Goal: Task Accomplishment & Management: Use online tool/utility

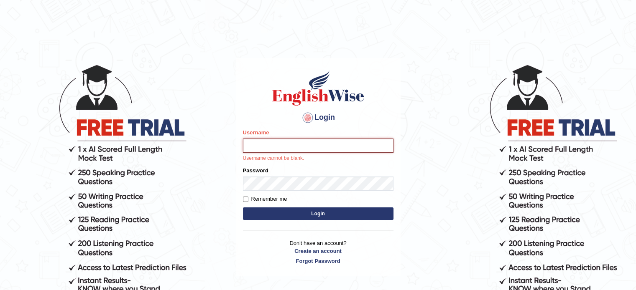
click at [281, 148] on input "Username" at bounding box center [318, 146] width 150 height 14
type input "hchadara"
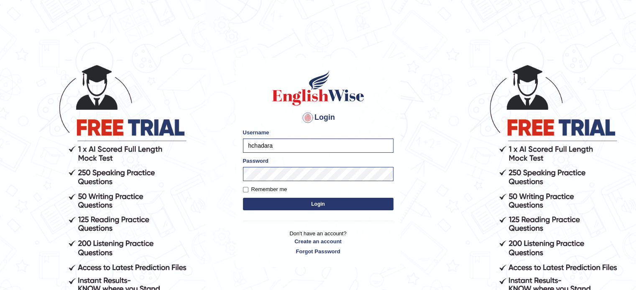
click at [298, 205] on button "Login" at bounding box center [318, 204] width 150 height 13
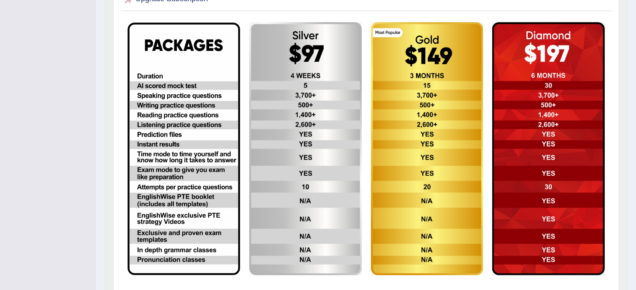
scroll to position [237, 0]
click at [598, 255] on img at bounding box center [548, 148] width 112 height 253
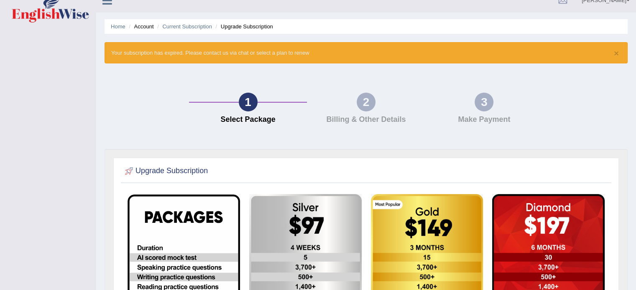
scroll to position [19, 0]
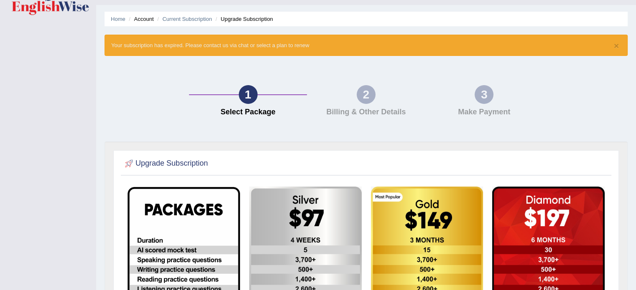
click at [133, 49] on div "× Your subscription has expired. Please contact us via chat or select a plan to…" at bounding box center [365, 45] width 523 height 21
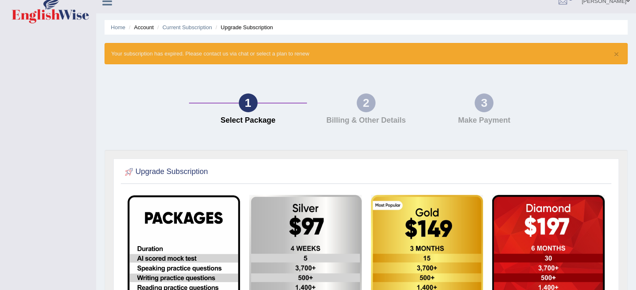
scroll to position [0, 0]
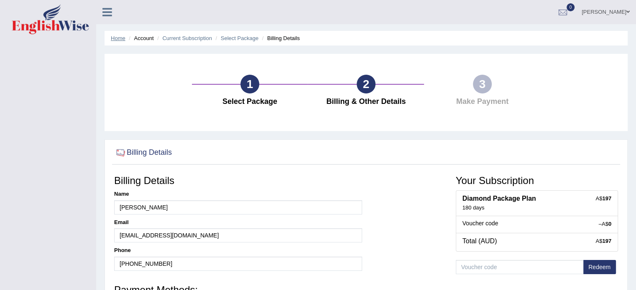
click at [119, 40] on link "Home" at bounding box center [118, 38] width 15 height 6
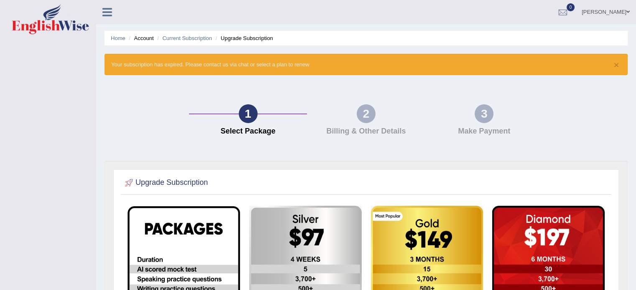
click at [234, 36] on li "Upgrade Subscription" at bounding box center [243, 38] width 59 height 8
click at [194, 42] on li "Current Subscription" at bounding box center [183, 38] width 57 height 8
drag, startPoint x: 187, startPoint y: 32, endPoint x: 172, endPoint y: 65, distance: 36.3
click at [172, 65] on div "Home Account Current Subscription Upgrade Subscription × Your subscription has …" at bounding box center [366, 247] width 540 height 495
click at [172, 65] on div "× Your subscription has expired. Please contact us via chat or select a plan to…" at bounding box center [365, 64] width 523 height 21
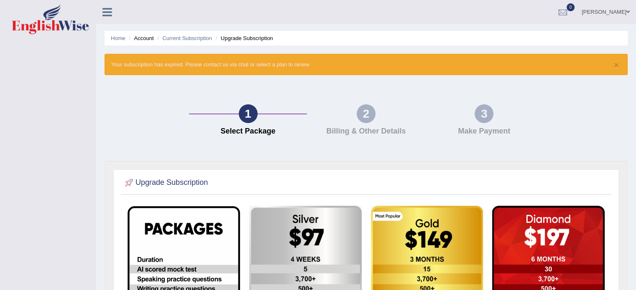
click at [270, 60] on div "× Your subscription has expired. Please contact us via chat or select a plan to…" at bounding box center [365, 64] width 523 height 21
click at [304, 67] on div "× Your subscription has expired. Please contact us via chat or select a plan to…" at bounding box center [365, 64] width 523 height 21
click at [256, 38] on li "Upgrade Subscription" at bounding box center [243, 38] width 59 height 8
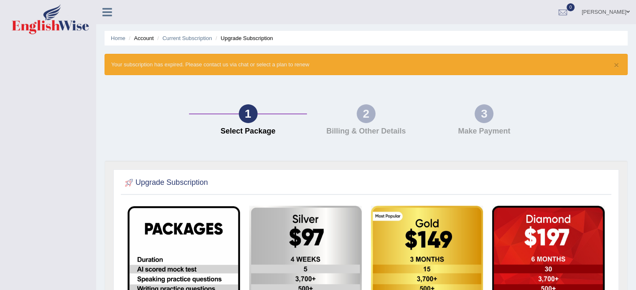
click at [129, 42] on li "Account" at bounding box center [140, 38] width 27 height 8
click at [106, 36] on ul "Home Account Current Subscription Upgrade Subscription" at bounding box center [365, 38] width 523 height 15
click at [112, 34] on li "Home" at bounding box center [118, 38] width 15 height 8
click at [108, 8] on icon at bounding box center [107, 12] width 10 height 11
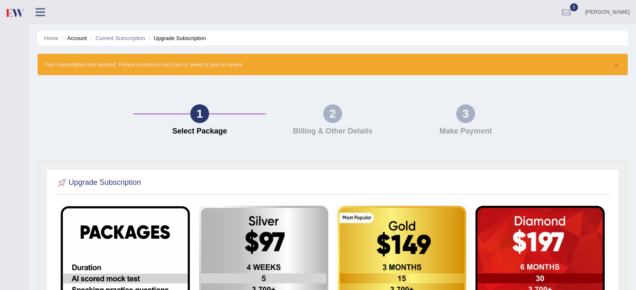
click at [619, 66] on div "× Your subscription has expired. Please contact us via chat or select a plan to…" at bounding box center [333, 64] width 590 height 21
click at [49, 41] on link "Home" at bounding box center [51, 38] width 15 height 6
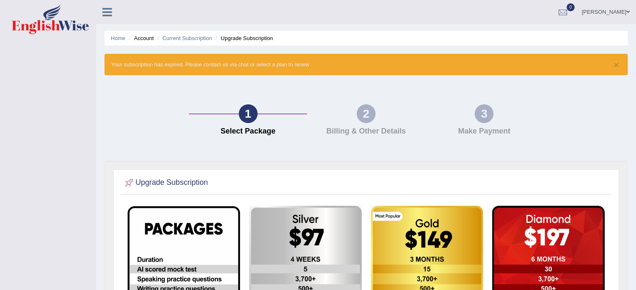
click at [109, 14] on icon at bounding box center [107, 12] width 10 height 11
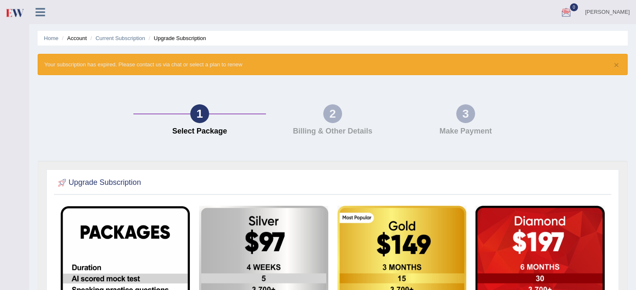
click at [622, 17] on link "[PERSON_NAME]" at bounding box center [606, 11] width 57 height 22
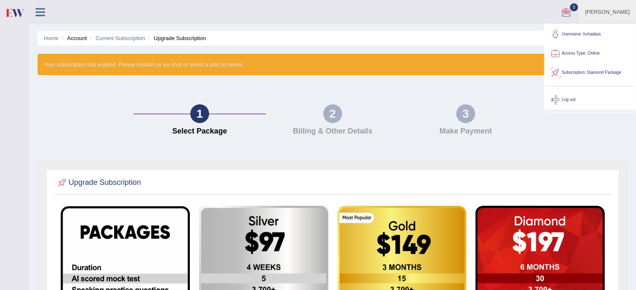
click at [561, 70] on link "Subscription: Diamond Package" at bounding box center [590, 72] width 90 height 19
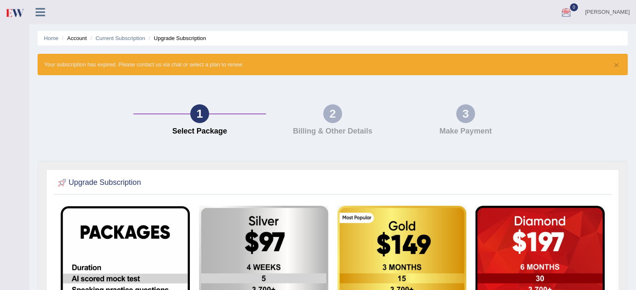
click at [331, 120] on div "2" at bounding box center [332, 113] width 19 height 19
click at [572, 12] on div at bounding box center [566, 12] width 13 height 13
click at [523, 33] on strong "See All Alerts" at bounding box center [512, 35] width 37 height 7
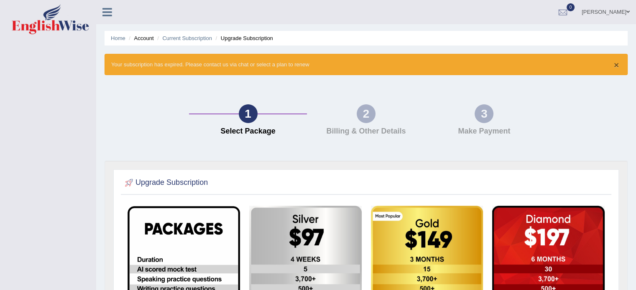
click at [616, 64] on button "×" at bounding box center [615, 65] width 5 height 9
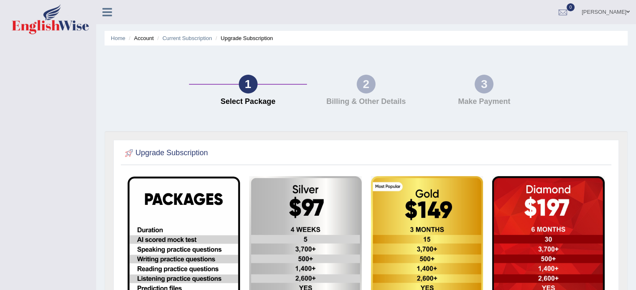
click at [367, 100] on h4 "Billing & Other Details" at bounding box center [365, 102] width 109 height 8
click at [356, 98] on h4 "Billing & Other Details" at bounding box center [365, 102] width 109 height 8
click at [256, 99] on h4 "Select Package" at bounding box center [247, 102] width 109 height 8
click at [256, 90] on div "1 Select Package" at bounding box center [248, 93] width 118 height 36
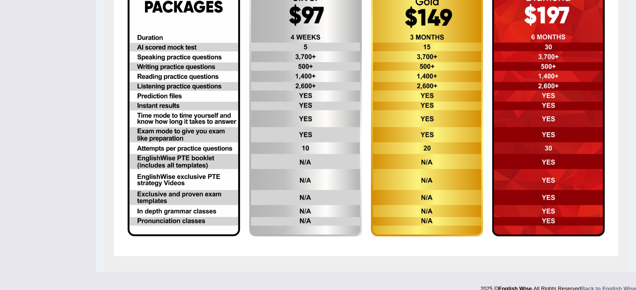
scroll to position [203, 0]
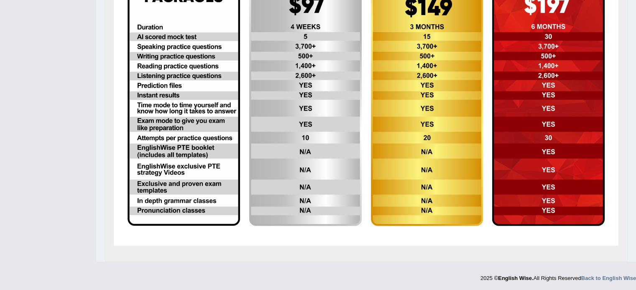
click at [442, 114] on img at bounding box center [427, 99] width 112 height 253
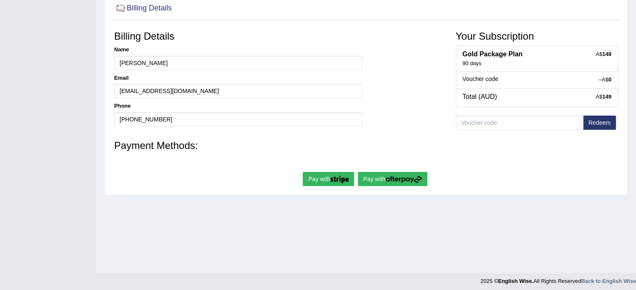
scroll to position [146, 0]
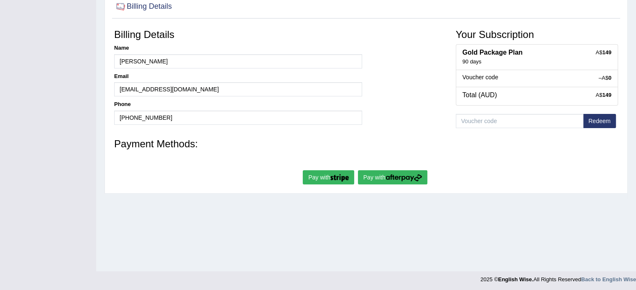
click at [542, 53] on h4 "Gold Package Plan" at bounding box center [536, 53] width 149 height 8
click at [556, 97] on h4 "Total (AUD)" at bounding box center [536, 96] width 149 height 8
drag, startPoint x: 556, startPoint y: 97, endPoint x: 392, endPoint y: 143, distance: 171.1
click at [392, 143] on form "Billing Details Name [PERSON_NAME] Email [EMAIL_ADDRESS][DOMAIN_NAME] Phone [PH…" at bounding box center [366, 106] width 504 height 162
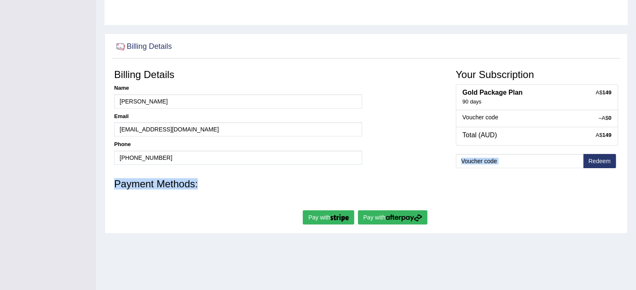
scroll to position [148, 0]
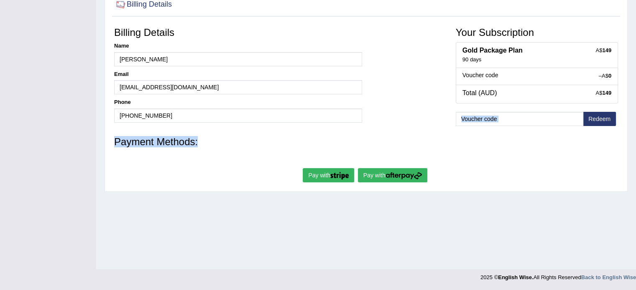
click at [132, 144] on h3 "Payment Methods:" at bounding box center [366, 142] width 504 height 11
click at [598, 117] on button "Redeem" at bounding box center [599, 119] width 33 height 14
click at [329, 168] on button "Pay with" at bounding box center [328, 175] width 51 height 14
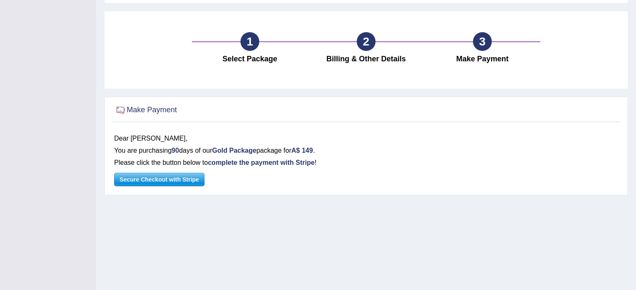
scroll to position [89, 0]
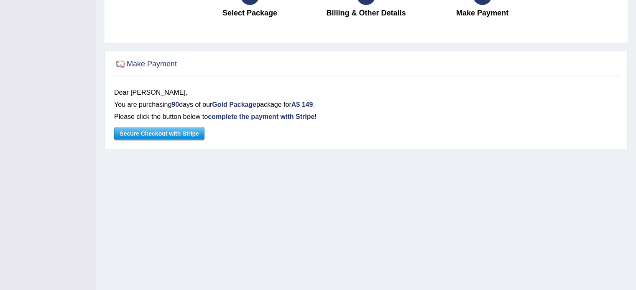
click at [167, 133] on span "Secure Checkout with Stripe" at bounding box center [159, 133] width 89 height 13
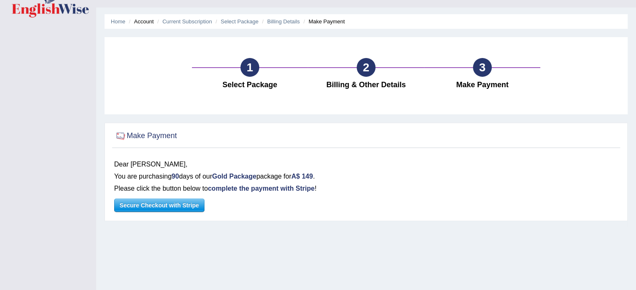
scroll to position [0, 0]
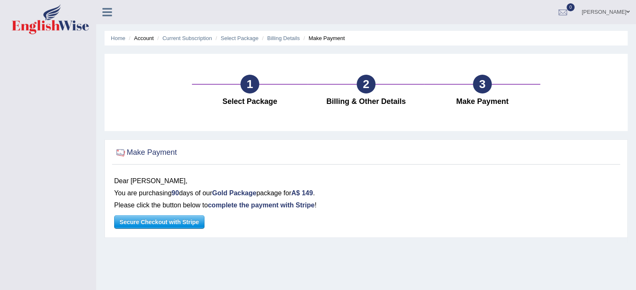
click at [125, 152] on div at bounding box center [120, 153] width 13 height 13
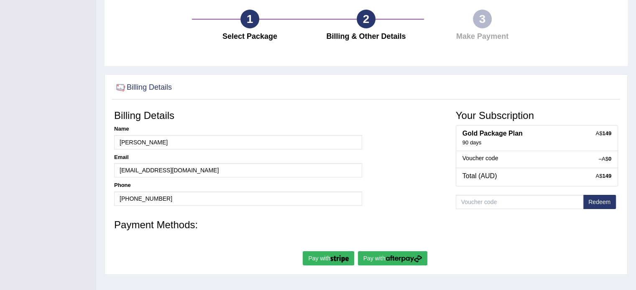
scroll to position [148, 0]
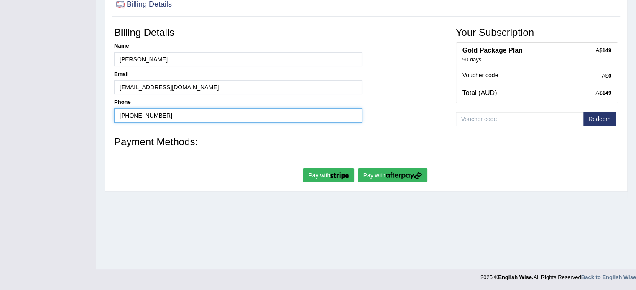
click at [165, 118] on input "+61415145602" at bounding box center [238, 116] width 248 height 14
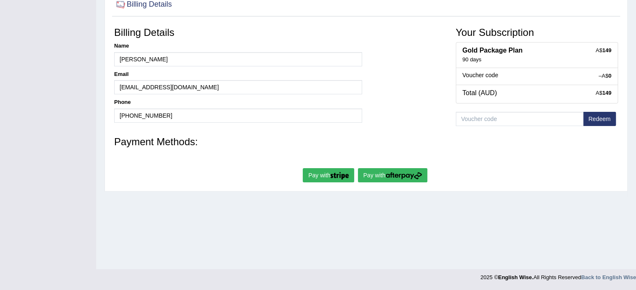
click at [197, 153] on div at bounding box center [366, 156] width 504 height 8
click at [187, 145] on h3 "Payment Methods:" at bounding box center [366, 142] width 504 height 11
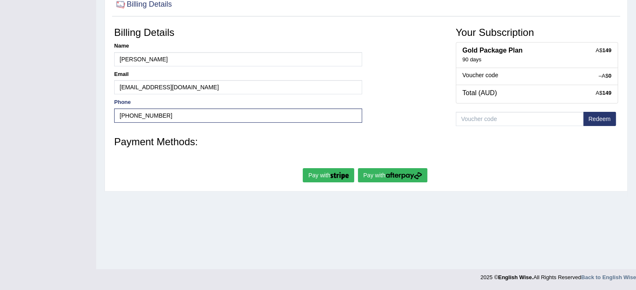
click at [190, 145] on h3 "Payment Methods:" at bounding box center [366, 142] width 504 height 11
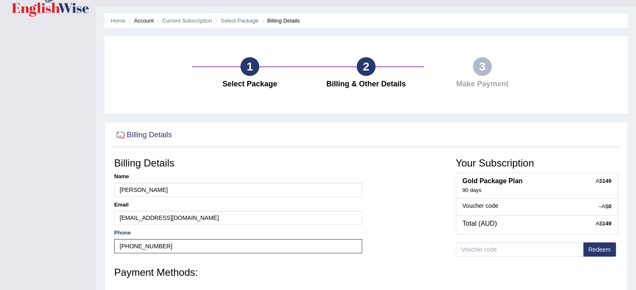
scroll to position [0, 0]
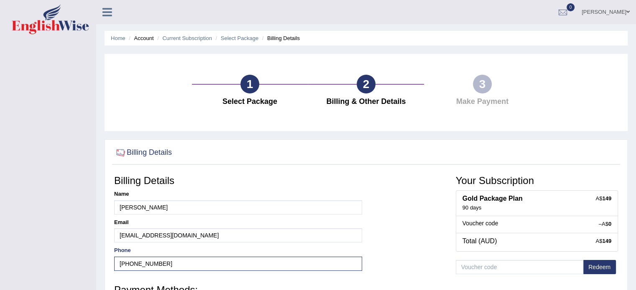
click at [480, 92] on div "3" at bounding box center [482, 84] width 19 height 19
click at [130, 176] on h3 "Billing Details" at bounding box center [238, 181] width 248 height 11
click at [127, 147] on h2 "Billing Details" at bounding box center [143, 153] width 58 height 13
click at [251, 37] on link "Select Package" at bounding box center [240, 38] width 38 height 6
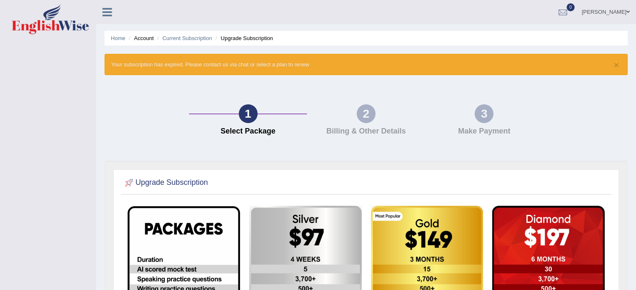
click at [266, 40] on li "Upgrade Subscription" at bounding box center [243, 38] width 59 height 8
click at [151, 38] on li "Account" at bounding box center [140, 38] width 27 height 8
click at [114, 27] on div "Home Account Current Subscription Upgrade Subscription × Your subscription has …" at bounding box center [366, 247] width 540 height 495
click at [115, 39] on link "Home" at bounding box center [118, 38] width 15 height 6
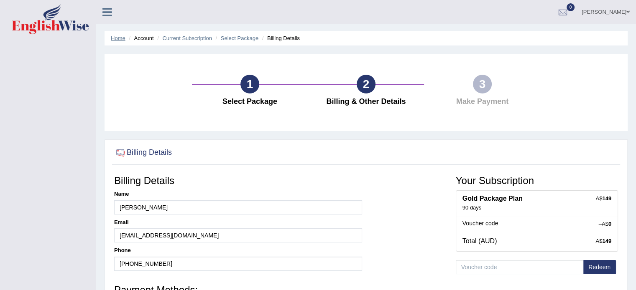
click at [116, 38] on link "Home" at bounding box center [118, 38] width 15 height 6
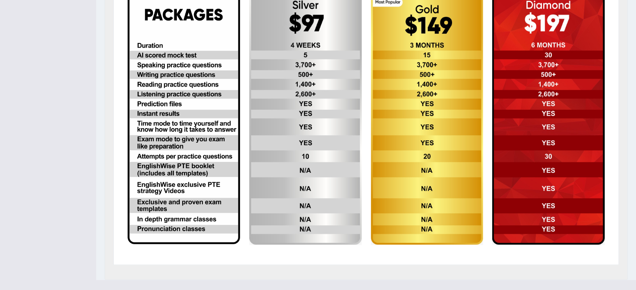
scroll to position [232, 0]
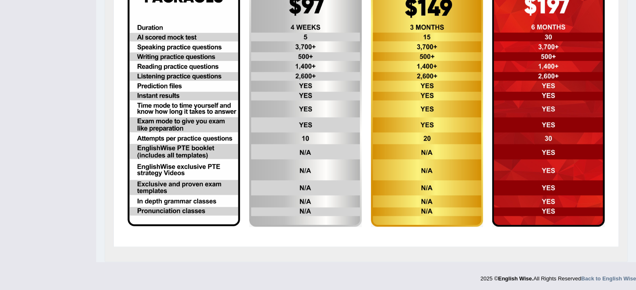
click at [402, 156] on img at bounding box center [427, 100] width 112 height 253
click at [410, 169] on img at bounding box center [427, 100] width 112 height 253
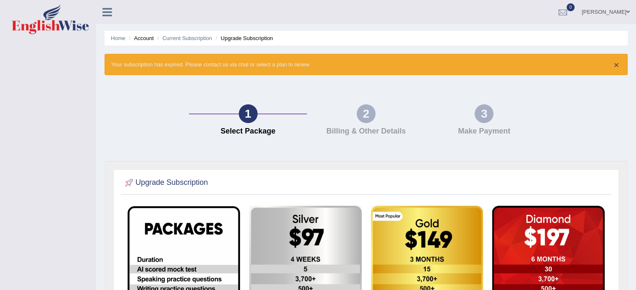
click at [617, 64] on button "×" at bounding box center [615, 65] width 5 height 9
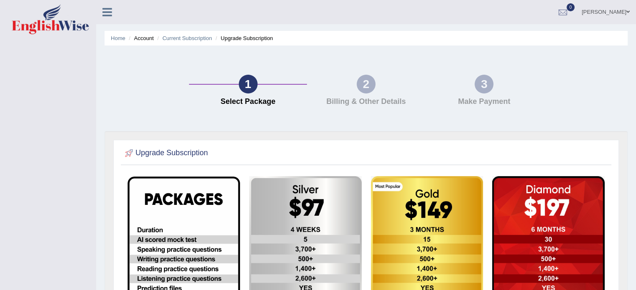
click at [150, 41] on li "Account" at bounding box center [140, 38] width 27 height 8
click at [242, 39] on li "Upgrade Subscription" at bounding box center [243, 38] width 59 height 8
click at [121, 41] on link "Home" at bounding box center [118, 38] width 15 height 6
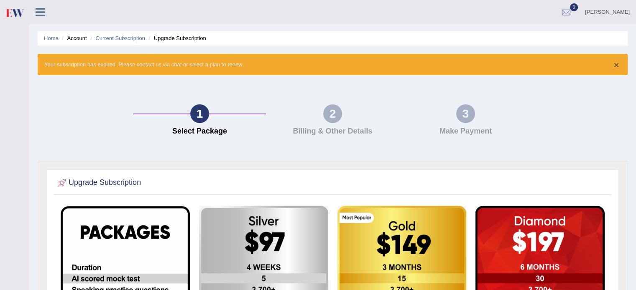
click at [618, 66] on button "×" at bounding box center [615, 65] width 5 height 9
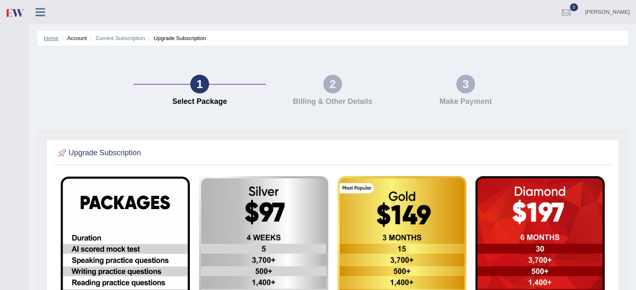
click at [56, 36] on link "Home" at bounding box center [51, 38] width 15 height 6
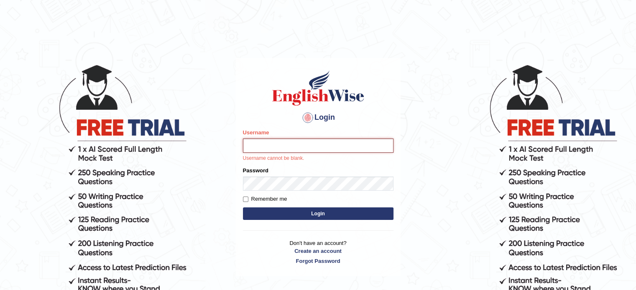
click at [280, 151] on input "Username" at bounding box center [318, 146] width 150 height 14
type input "hchadara"
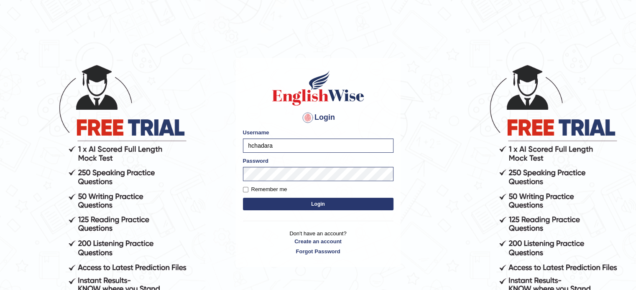
click at [297, 211] on form "Please fix the following errors: Username hchadara Password Remember me Login" at bounding box center [318, 171] width 150 height 84
click at [300, 207] on button "Login" at bounding box center [318, 204] width 150 height 13
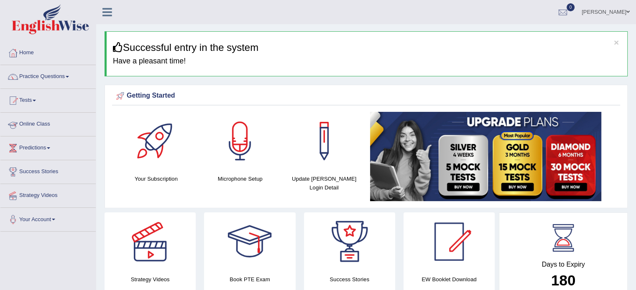
click at [35, 123] on link "Online Class" at bounding box center [47, 123] width 95 height 21
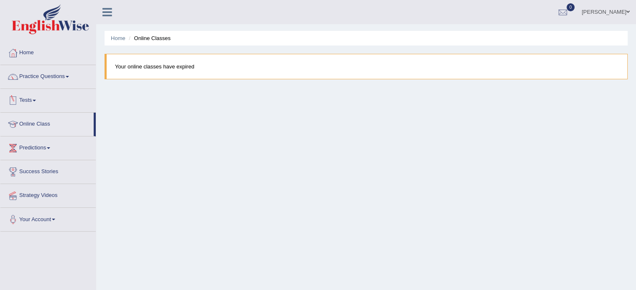
click at [177, 61] on blockquote "Your online classes have expired" at bounding box center [365, 66] width 523 height 25
click at [56, 78] on link "Practice Questions" at bounding box center [47, 75] width 95 height 21
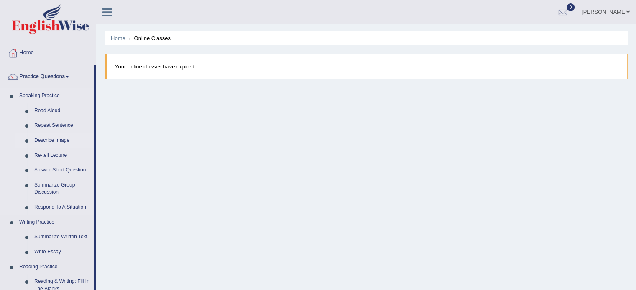
click at [69, 140] on link "Describe Image" at bounding box center [62, 140] width 63 height 15
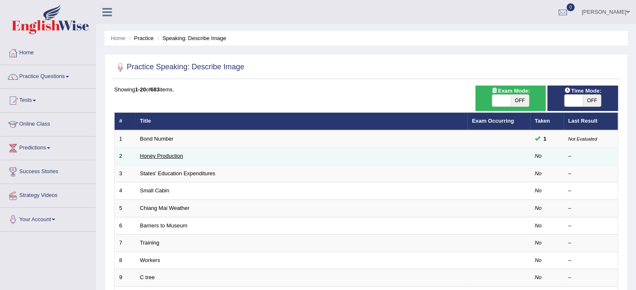
click at [174, 155] on link "Honey Production" at bounding box center [161, 156] width 43 height 6
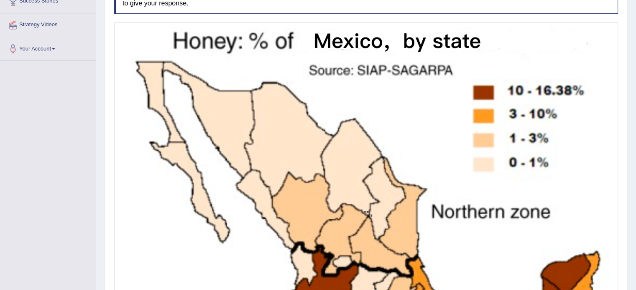
scroll to position [171, 0]
click at [441, 247] on img at bounding box center [365, 212] width 499 height 376
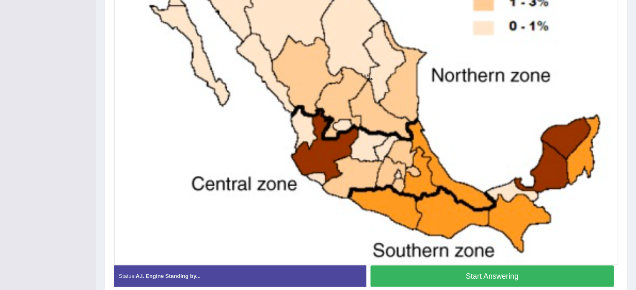
scroll to position [346, 0]
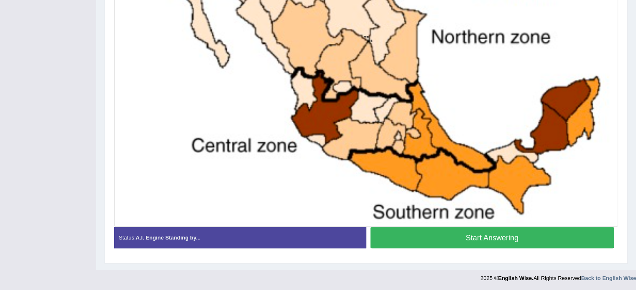
click at [497, 237] on button "Start Answering" at bounding box center [492, 237] width 244 height 21
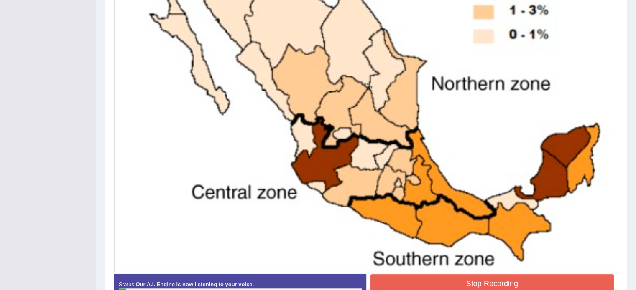
scroll to position [354, 0]
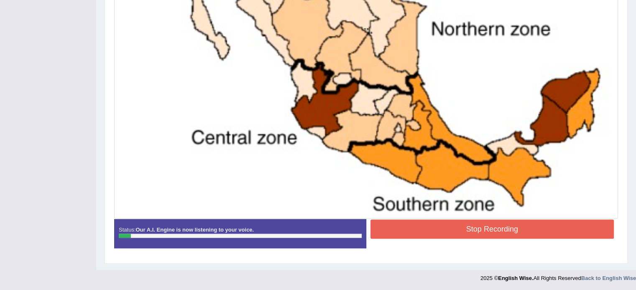
click at [451, 235] on button "Stop Recording" at bounding box center [492, 229] width 244 height 19
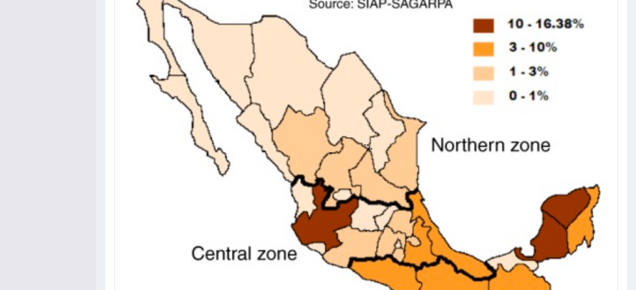
scroll to position [0, 0]
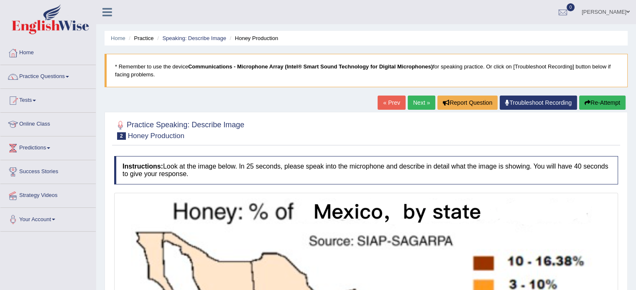
click at [383, 99] on link "« Prev" at bounding box center [391, 103] width 28 height 14
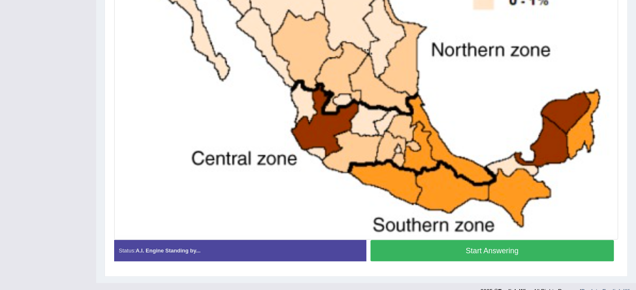
click at [510, 259] on button "Start Answering" at bounding box center [492, 250] width 244 height 21
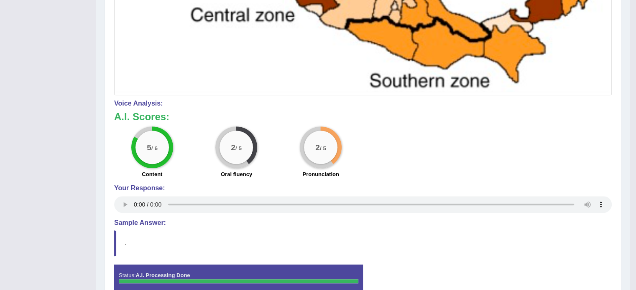
scroll to position [518, 0]
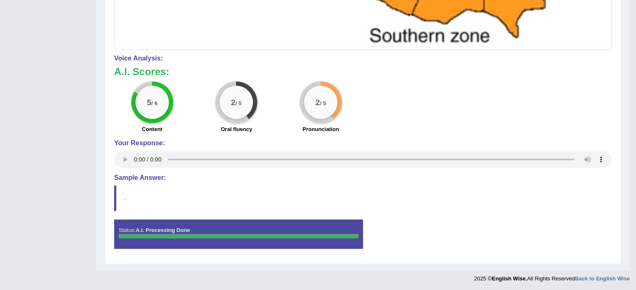
click at [569, 204] on blockquote "." at bounding box center [362, 198] width 497 height 25
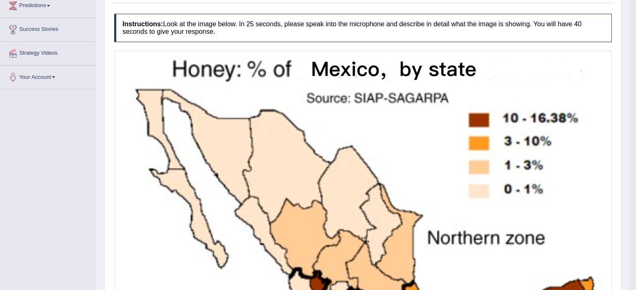
scroll to position [0, 0]
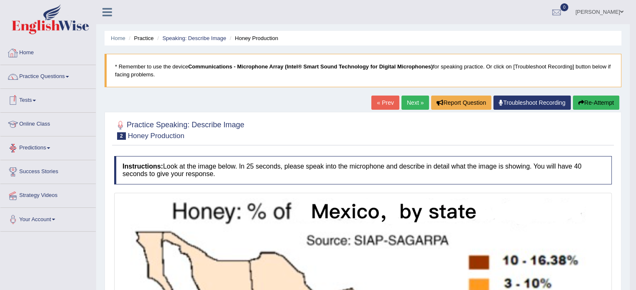
click at [10, 36] on div at bounding box center [48, 20] width 96 height 41
click at [24, 56] on link "Home" at bounding box center [47, 51] width 95 height 21
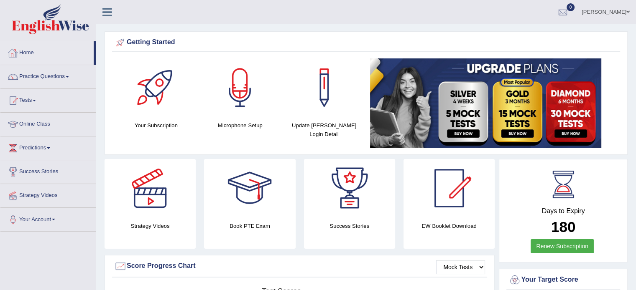
click at [92, 15] on span at bounding box center [50, 19] width 90 height 30
click at [36, 106] on link "Tests" at bounding box center [47, 99] width 95 height 21
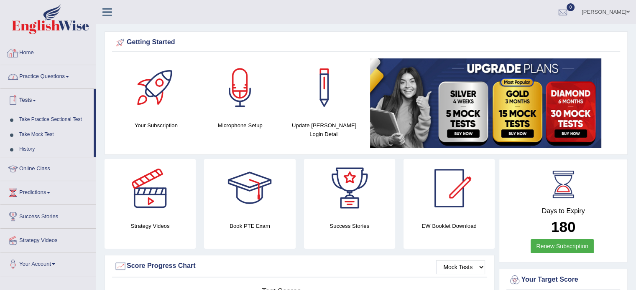
click at [28, 53] on link "Home" at bounding box center [47, 51] width 95 height 21
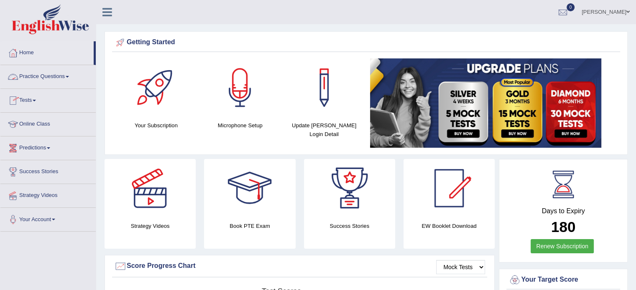
click at [50, 81] on link "Practice Questions" at bounding box center [47, 75] width 95 height 21
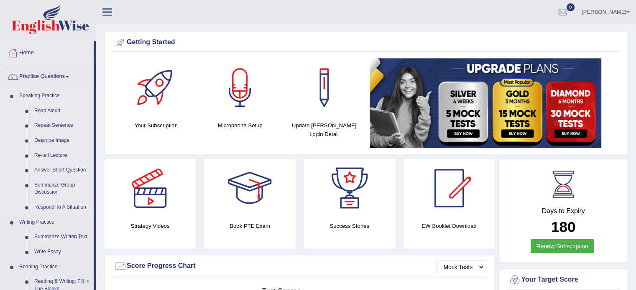
click at [58, 110] on link "Read Aloud" at bounding box center [62, 111] width 63 height 15
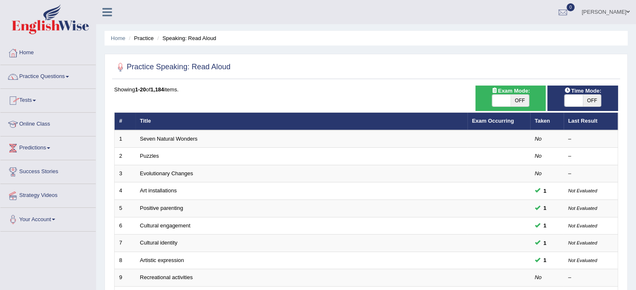
click at [38, 96] on link "Tests" at bounding box center [47, 99] width 95 height 21
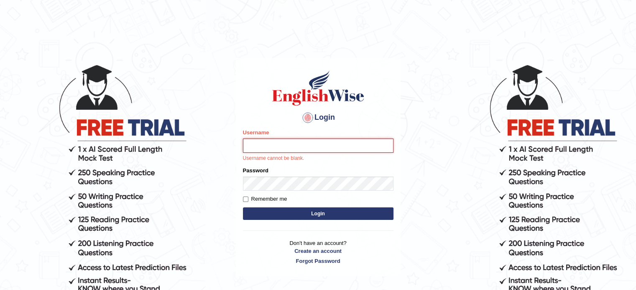
type input "hchadara"
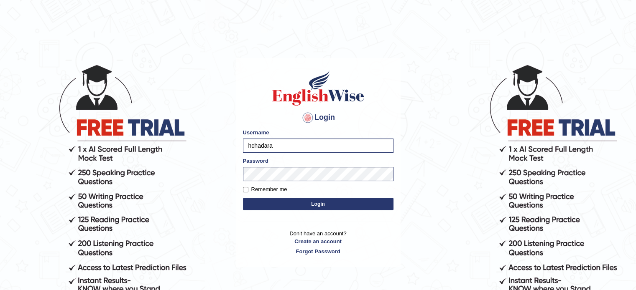
click at [283, 204] on button "Login" at bounding box center [318, 204] width 150 height 13
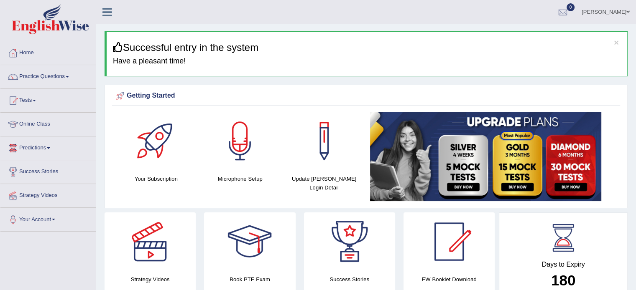
click at [45, 122] on link "Online Class" at bounding box center [47, 123] width 95 height 21
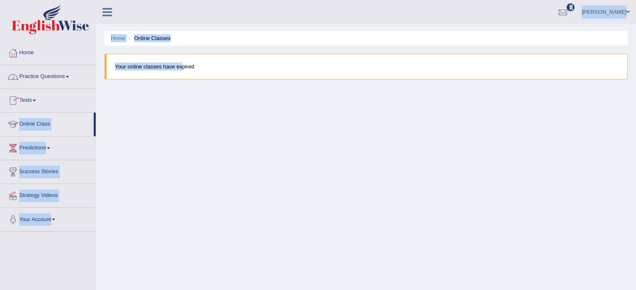
drag, startPoint x: 183, startPoint y: 70, endPoint x: 35, endPoint y: 92, distance: 149.5
click at [35, 92] on div "Toggle navigation Home Practice Questions Speaking Practice Read Aloud Repeat S…" at bounding box center [318, 217] width 636 height 435
click at [35, 92] on link "Tests" at bounding box center [47, 99] width 95 height 21
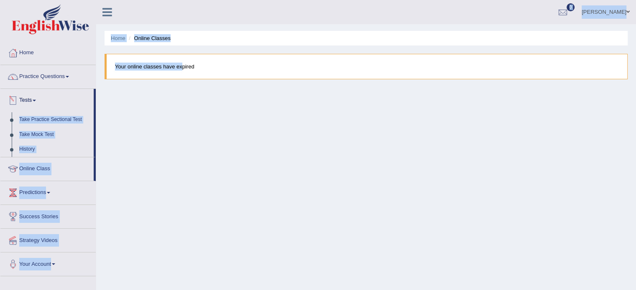
click at [28, 103] on link "Tests" at bounding box center [46, 99] width 93 height 21
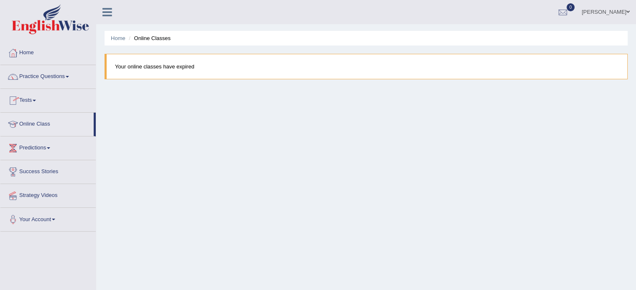
click at [239, 175] on div "Home Online Classes Your online classes have expired" at bounding box center [366, 209] width 540 height 418
click at [28, 58] on link "Home" at bounding box center [47, 51] width 95 height 21
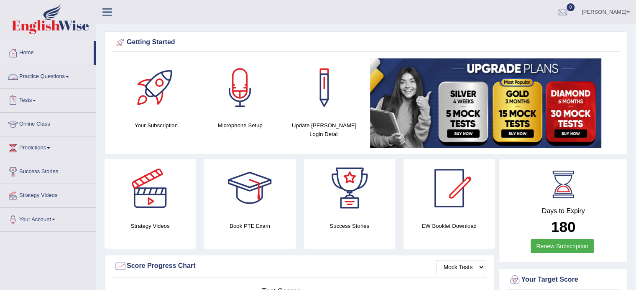
click at [40, 71] on link "Practice Questions" at bounding box center [47, 75] width 95 height 21
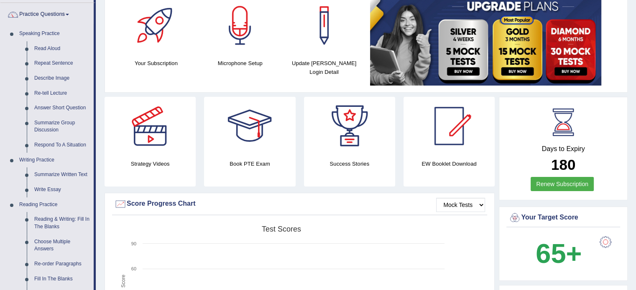
scroll to position [63, 0]
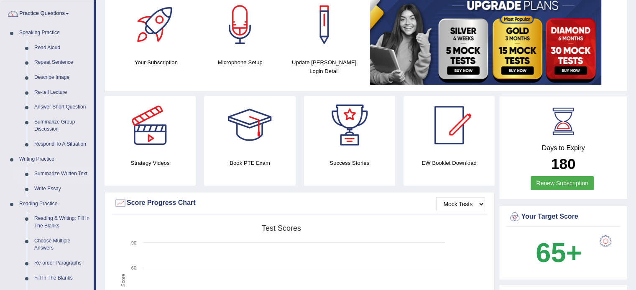
click at [73, 176] on link "Summarize Written Text" at bounding box center [62, 174] width 63 height 15
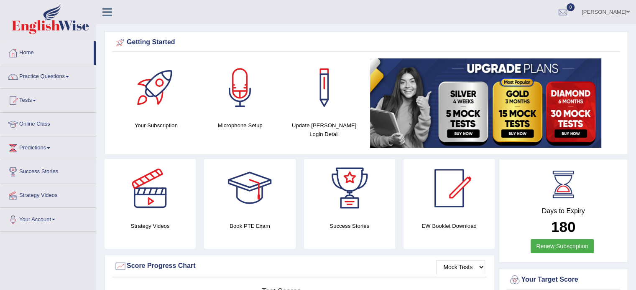
click at [69, 76] on span at bounding box center [67, 77] width 3 height 2
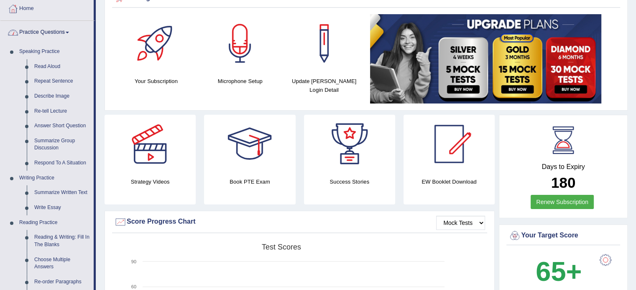
scroll to position [55, 0]
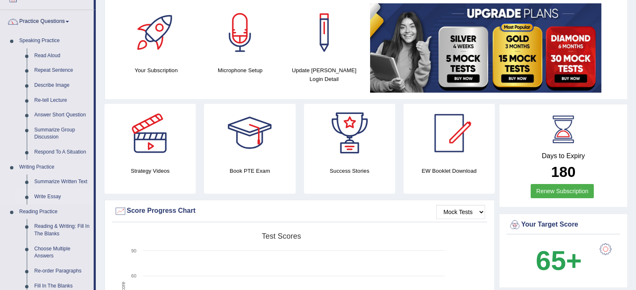
click at [62, 199] on link "Write Essay" at bounding box center [62, 197] width 63 height 15
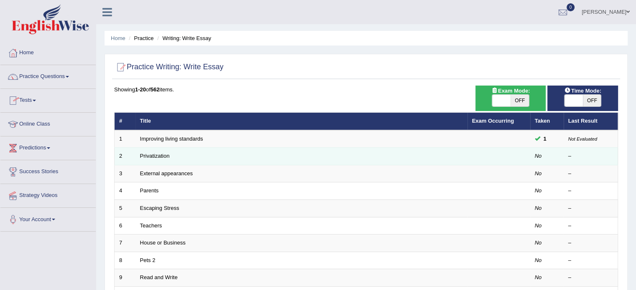
click at [152, 160] on td "Privatization" at bounding box center [301, 157] width 332 height 18
click at [149, 153] on link "Privatization" at bounding box center [155, 156] width 30 height 6
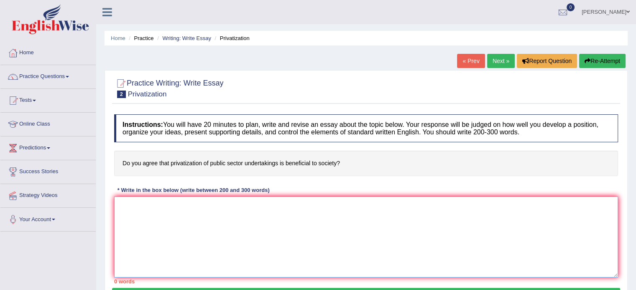
click at [219, 237] on textarea at bounding box center [366, 237] width 504 height 81
click at [207, 203] on textarea "Recently there has been a masive increase in th e" at bounding box center [366, 237] width 504 height 81
click at [160, 226] on textarea "Recently there has been a masive increase in th e" at bounding box center [366, 237] width 504 height 81
click at [132, 206] on textarea "Recently there has been a massive increase in th e" at bounding box center [366, 237] width 504 height 81
click at [259, 203] on textarea "Recently there has been a massive increase in th e" at bounding box center [366, 237] width 504 height 81
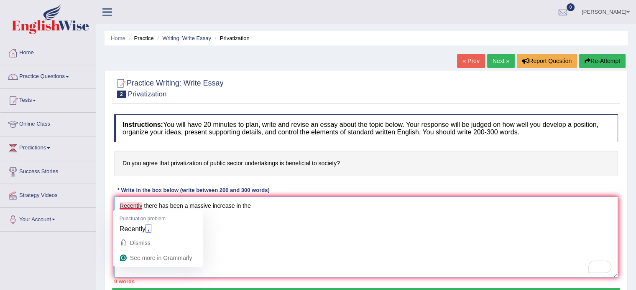
click at [134, 205] on textarea "Recently there has been a massive increase in the" at bounding box center [366, 237] width 504 height 81
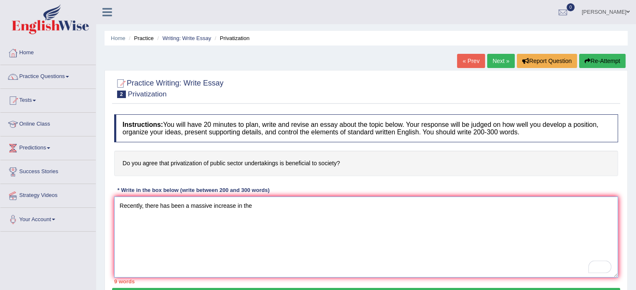
click at [256, 204] on textarea "Recently, there has been a massive increase in the" at bounding box center [366, 237] width 504 height 81
drag, startPoint x: 408, startPoint y: 124, endPoint x: 501, endPoint y: 132, distance: 93.6
click at [501, 132] on h4 "Instructions: You will have 20 minutes to plan, write and revise an essay about…" at bounding box center [366, 129] width 504 height 28
click at [570, 57] on button "Report Question" at bounding box center [547, 61] width 60 height 14
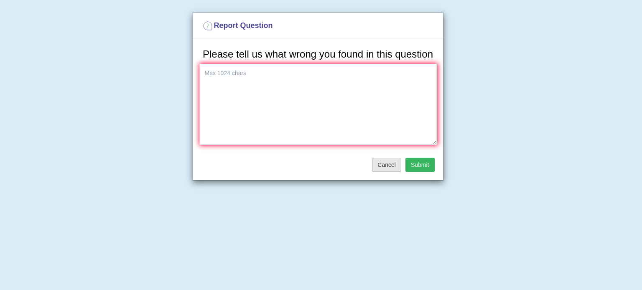
click at [386, 170] on button "Cancel" at bounding box center [386, 165] width 29 height 14
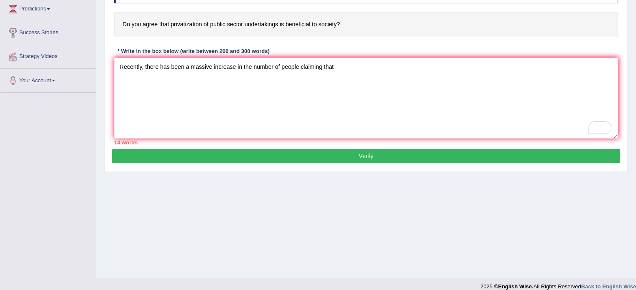
scroll to position [148, 0]
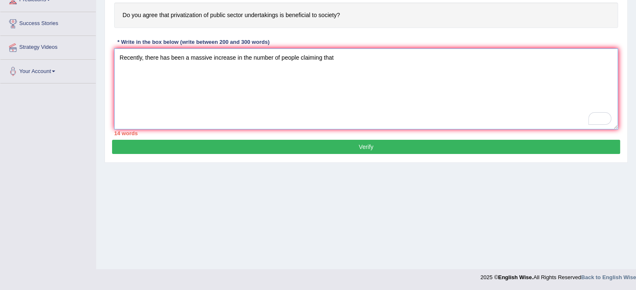
click at [473, 62] on textarea "Recently, there has been a massive increase in the number of people claiming th…" at bounding box center [366, 88] width 504 height 81
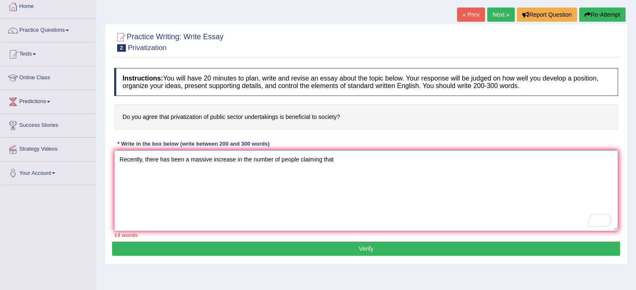
scroll to position [44, 0]
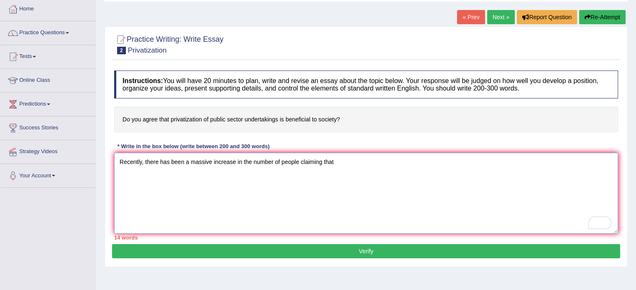
click at [374, 213] on textarea "Recently, there has been a massive increase in the number of people claiming th…" at bounding box center [366, 193] width 504 height 81
click at [520, 162] on textarea "Recently, there has been a massive increase in the number of people claiming th…" at bounding box center [366, 193] width 504 height 81
drag, startPoint x: 542, startPoint y: 158, endPoint x: 573, endPoint y: 159, distance: 31.8
click at [573, 159] on textarea "Recently, there has been a massive increase in the number of people claiming th…" at bounding box center [366, 193] width 504 height 81
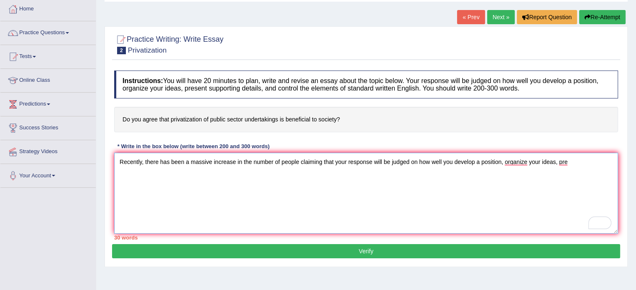
click at [573, 159] on textarea "Recently, there has been a massive increase in the number of people claiming th…" at bounding box center [366, 193] width 504 height 81
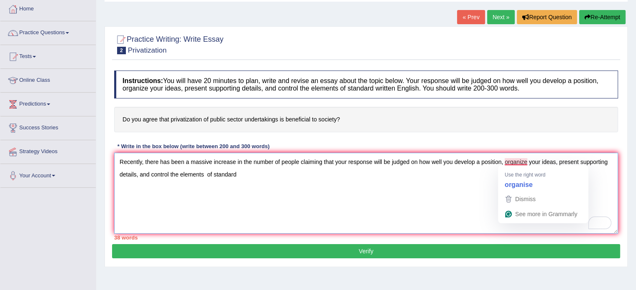
click at [521, 160] on textarea "Recently, there has been a massive increase in the number of people claiming th…" at bounding box center [366, 193] width 504 height 81
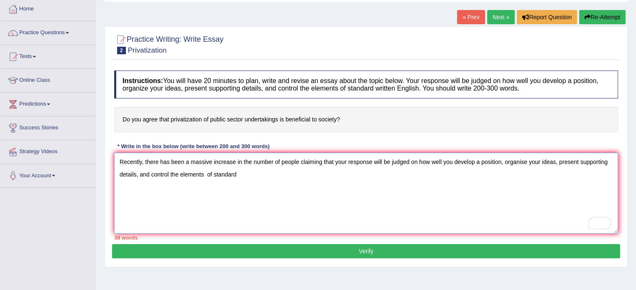
click at [261, 178] on textarea "Recently, there has been a massive increase in the number of people claiming th…" at bounding box center [366, 193] width 504 height 81
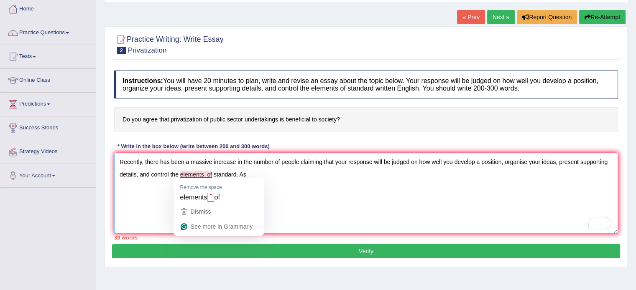
click at [208, 173] on textarea "Recently, there has been a massive increase in the number of people claiming th…" at bounding box center [366, 193] width 504 height 81
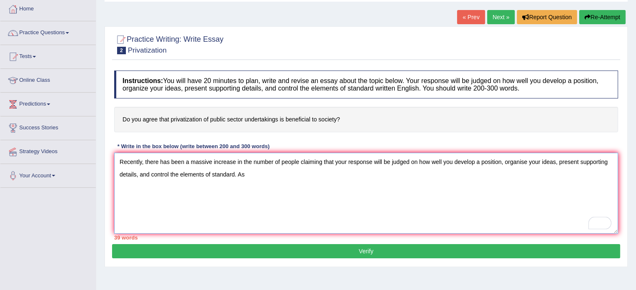
click at [251, 178] on textarea "Recently, there has been a massive increase in the number of people claiming th…" at bounding box center [366, 193] width 504 height 81
click at [418, 199] on textarea "Recently, there has been a massive increase in the number of people claiming th…" at bounding box center [366, 193] width 504 height 81
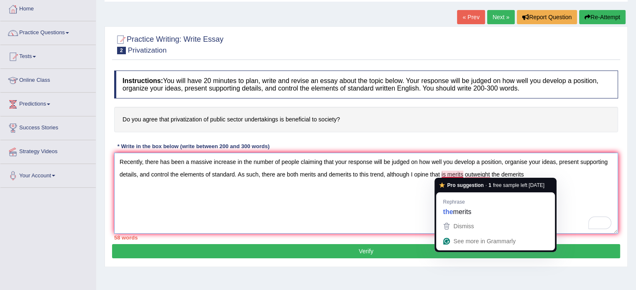
click at [439, 176] on textarea "Recently, there has been a massive increase in the number of people claiming th…" at bounding box center [366, 193] width 504 height 81
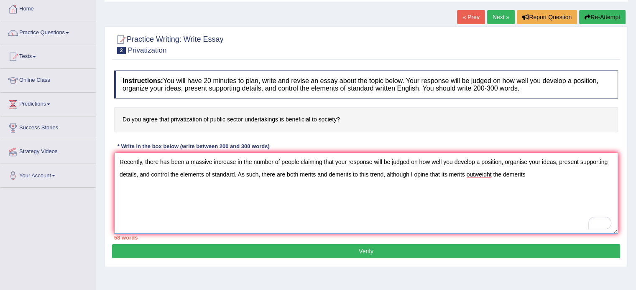
click at [489, 176] on textarea "Recently, there has been a massive increase in the number of people claiming th…" at bounding box center [366, 193] width 504 height 81
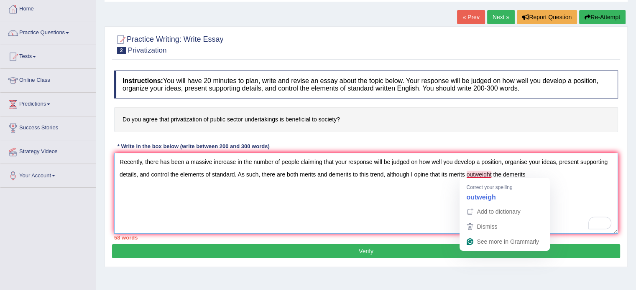
click at [483, 176] on textarea "Recently, there has been a massive increase in the number of people claiming th…" at bounding box center [366, 193] width 504 height 81
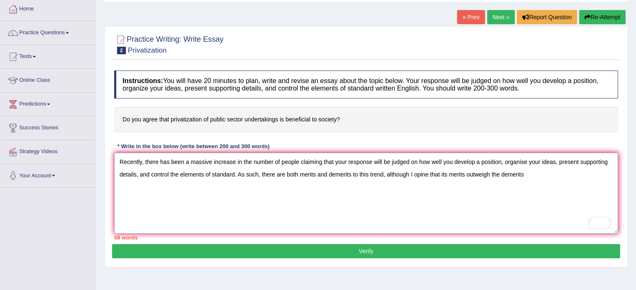
click at [525, 177] on textarea "Recently, there has been a massive increase in the number of people claiming th…" at bounding box center [366, 193] width 504 height 81
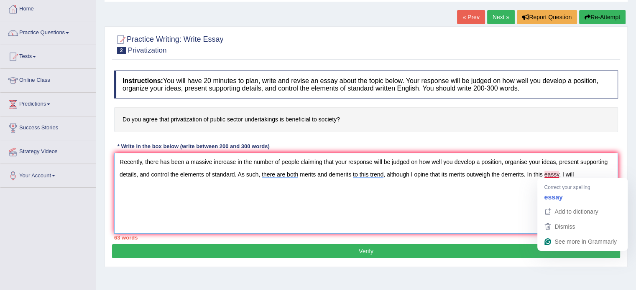
click at [553, 176] on textarea "Recently, there has been a massive increase in the number of people claiming th…" at bounding box center [366, 193] width 504 height 81
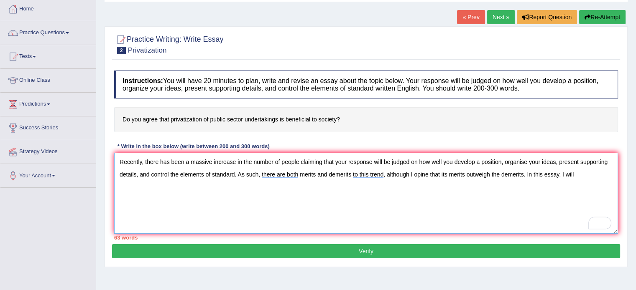
click at [582, 173] on textarea "Recently, there has been a massive increase in the number of people claiming th…" at bounding box center [366, 193] width 504 height 81
click at [602, 178] on textarea "Recently, there has been a massive increase in the number of people claiming th…" at bounding box center [366, 193] width 504 height 81
click at [234, 185] on textarea "Recently, there has been a massive increase in the number of people claiming th…" at bounding box center [366, 193] width 504 height 81
click at [251, 185] on textarea "Recently, there has been a massive increase in the number of people claiming th…" at bounding box center [366, 193] width 504 height 81
click at [214, 207] on textarea "Recently, there has been a massive increase in the number of people claiming th…" at bounding box center [366, 193] width 504 height 81
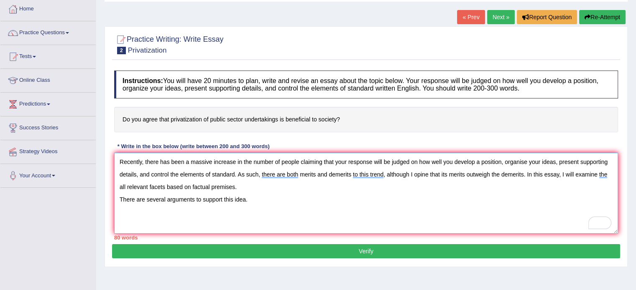
click at [251, 204] on textarea "Recently, there has been a massive increase in the number of people claiming th…" at bounding box center [366, 193] width 504 height 81
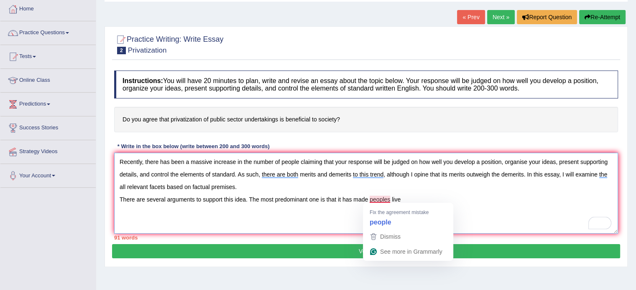
click at [379, 200] on textarea "Recently, there has been a massive increase in the number of people claiming th…" at bounding box center [366, 193] width 504 height 81
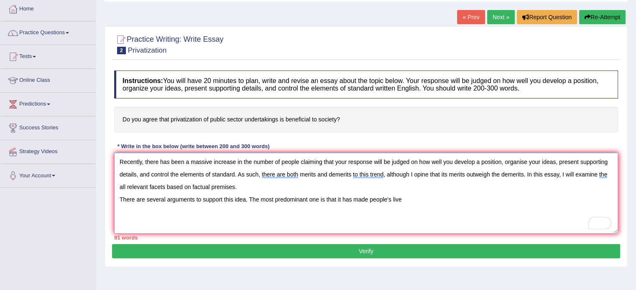
click at [412, 202] on textarea "Recently, there has been a massive increase in the number of people claiming th…" at bounding box center [366, 193] width 504 height 81
click at [427, 198] on textarea "Recently, there has been a massive increase in the number of people claiming th…" at bounding box center [366, 193] width 504 height 81
click at [257, 234] on div "94 words" at bounding box center [366, 238] width 504 height 8
click at [461, 203] on textarea "Recently, there has been a massive increase in the number of people claiming th…" at bounding box center [366, 193] width 504 height 81
click at [525, 196] on textarea "Recently, there has been a massive increase in the number of people claiming th…" at bounding box center [366, 193] width 504 height 81
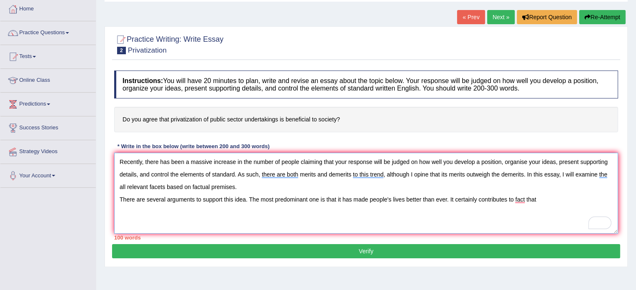
click at [501, 209] on textarea "Recently, there has been a massive increase in the number of people claiming th…" at bounding box center [366, 193] width 504 height 81
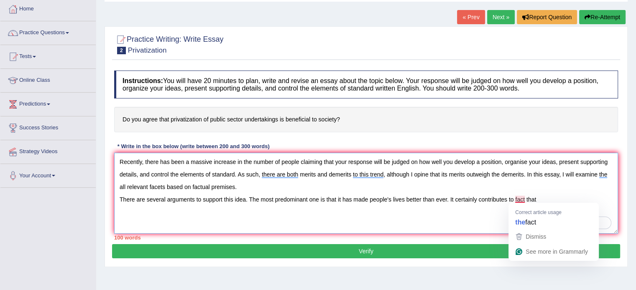
click at [516, 198] on textarea "Recently, there has been a massive increase in the number of people claiming th…" at bounding box center [366, 193] width 504 height 81
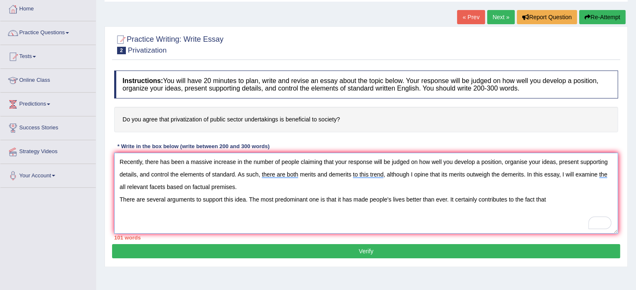
click at [548, 199] on textarea "Recently, there has been a massive increase in the number of people claiming th…" at bounding box center [366, 193] width 504 height 81
drag, startPoint x: 336, startPoint y: 159, endPoint x: 234, endPoint y: 177, distance: 103.5
click at [234, 177] on textarea "Recently, there has been a massive increase in the number of people claiming th…" at bounding box center [366, 193] width 504 height 81
click at [547, 199] on textarea "Recently, there has been a massive increase in the number of people claiming th…" at bounding box center [366, 193] width 504 height 81
paste textarea "your response will be judged on how well you develop a position, organise your …"
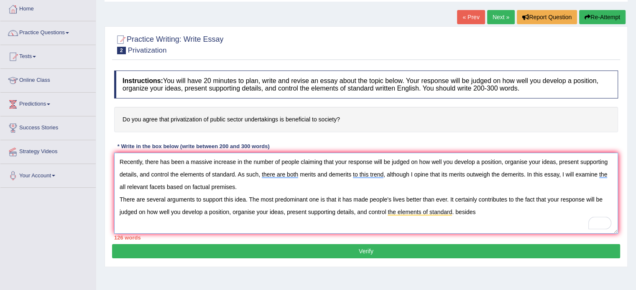
click at [457, 214] on textarea "Recently, there has been a massive increase in the number of people claiming th…" at bounding box center [366, 193] width 504 height 81
click at [478, 212] on textarea "Recently, there has been a massive increase in the number of people claiming th…" at bounding box center [366, 193] width 504 height 81
click at [510, 215] on textarea "Recently, there has been a massive increase in the number of people claiming th…" at bounding box center [366, 193] width 504 height 81
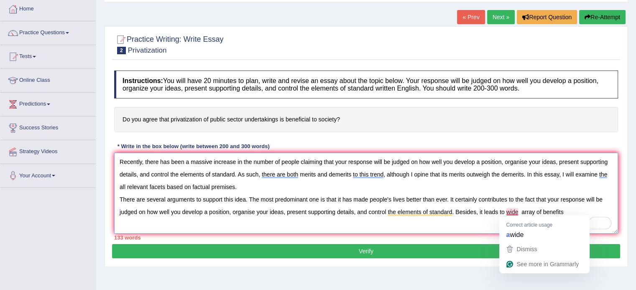
click at [513, 213] on textarea "Recently, there has been a massive increase in the number of people claiming th…" at bounding box center [366, 193] width 504 height 81
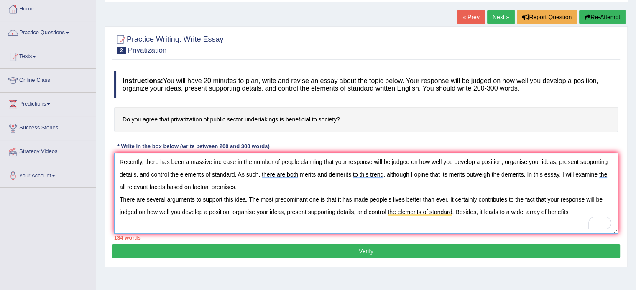
click at [571, 209] on textarea "Recently, there has been a massive increase in the number of people claiming th…" at bounding box center [366, 193] width 504 height 81
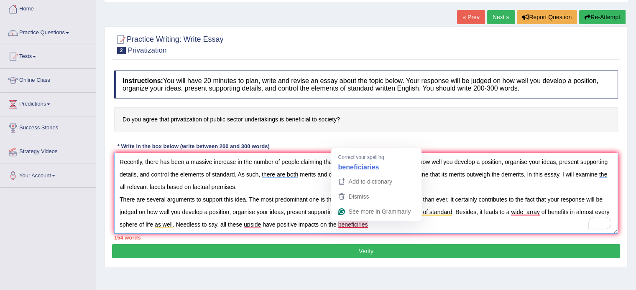
click at [364, 227] on textarea "Recently, there has been a massive increase in the number of people claiming th…" at bounding box center [366, 193] width 504 height 81
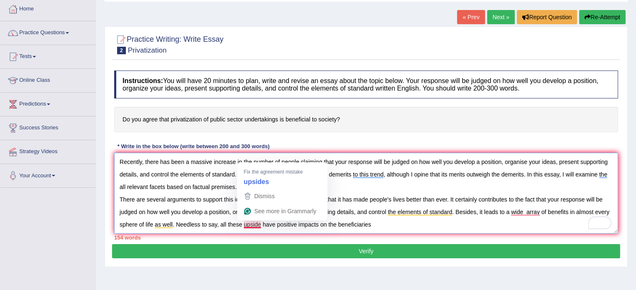
click at [252, 224] on textarea "Recently, there has been a massive increase in the number of people claiming th…" at bounding box center [366, 193] width 504 height 81
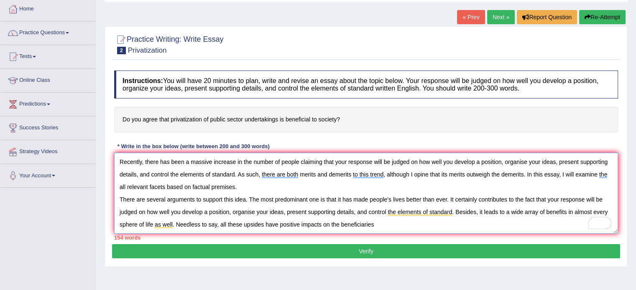
click at [388, 217] on textarea "Recently, there has been a massive increase in the number of people claiming th…" at bounding box center [366, 193] width 504 height 81
click at [379, 230] on textarea "Recently, there has been a massive increase in the number of people claiming th…" at bounding box center [366, 193] width 504 height 81
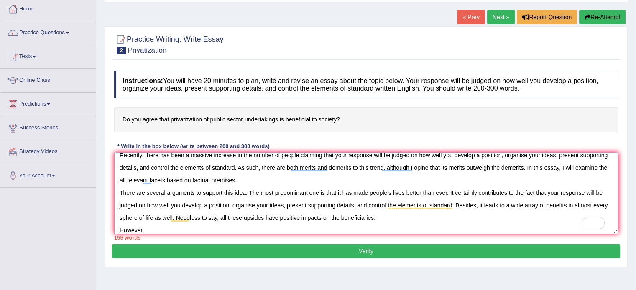
scroll to position [12, 0]
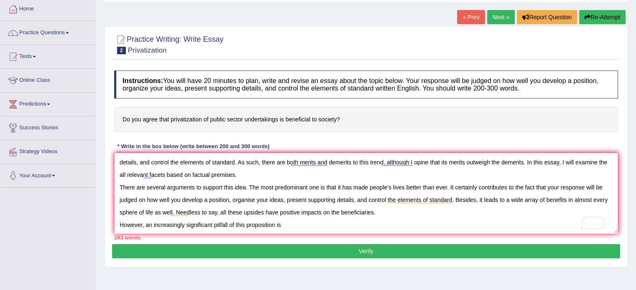
click at [298, 225] on textarea "Recently, there has been a massive increase in the number of people claiming th…" at bounding box center [366, 193] width 504 height 81
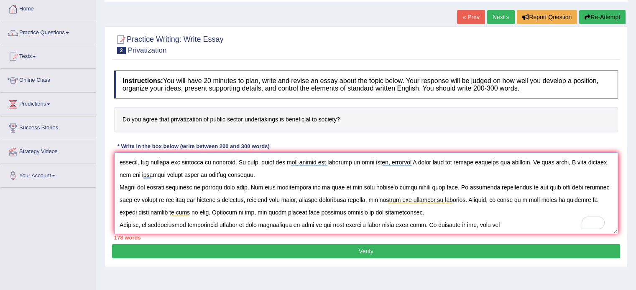
click at [490, 227] on textarea "To enrich screen reader interactions, please activate Accessibility in Grammarl…" at bounding box center [366, 193] width 504 height 81
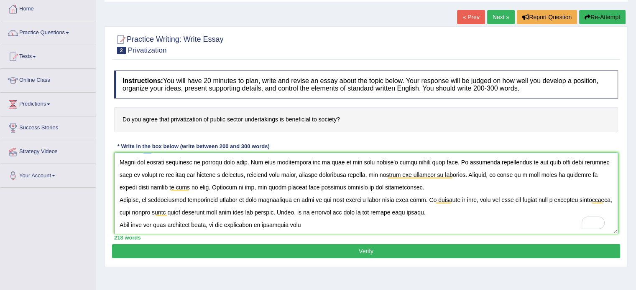
scroll to position [0, 0]
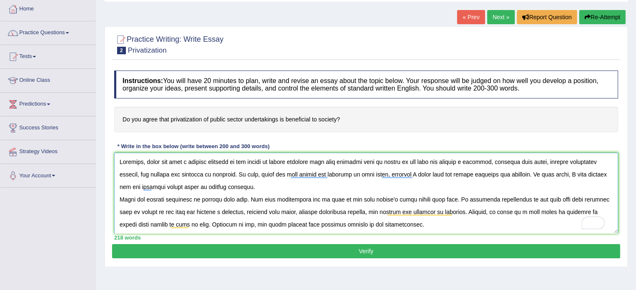
drag, startPoint x: 336, startPoint y: 160, endPoint x: 265, endPoint y: 176, distance: 72.2
click at [265, 176] on textarea "To enrich screen reader interactions, please activate Accessibility in Grammarl…" at bounding box center [366, 193] width 504 height 81
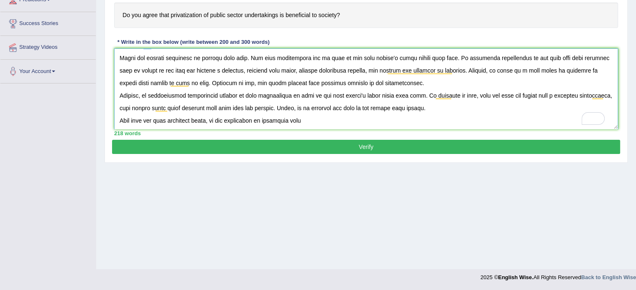
click at [324, 119] on textarea "To enrich screen reader interactions, please activate Accessibility in Grammarl…" at bounding box center [366, 88] width 504 height 81
paste textarea "our response will be judged on how well you develop a position, organise your i…"
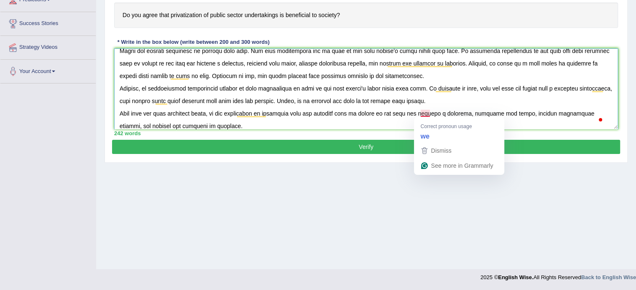
click at [428, 112] on textarea "To enrich screen reader interactions, please activate Accessibility in Grammarl…" at bounding box center [366, 88] width 504 height 81
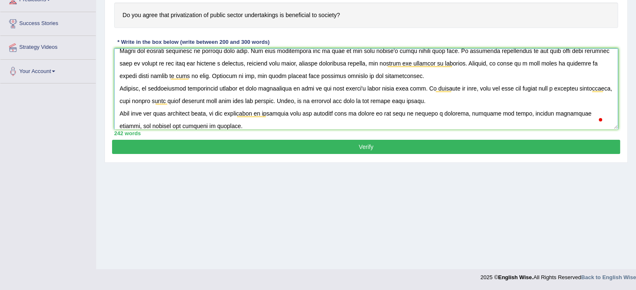
click at [222, 126] on textarea "To enrich screen reader interactions, please activate Accessibility in Grammarl…" at bounding box center [366, 88] width 504 height 81
type textarea "Recently, there has been a massive increase in the number of people claiming th…"
click at [255, 147] on button "Verify" at bounding box center [366, 147] width 508 height 14
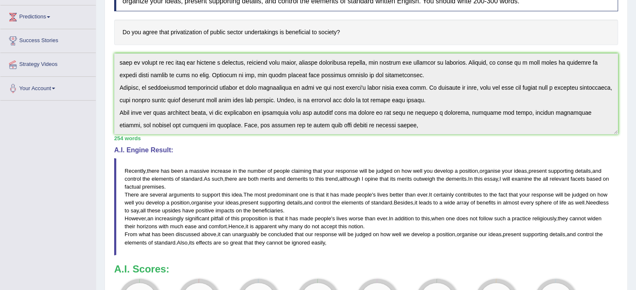
scroll to position [253, 0]
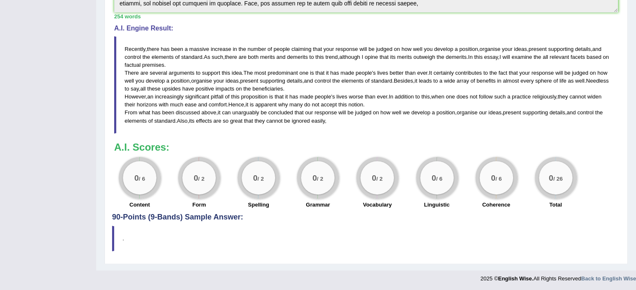
click at [150, 180] on div "0 / 6" at bounding box center [139, 177] width 33 height 33
click at [231, 190] on div "0 / 2 Spelling" at bounding box center [258, 184] width 59 height 54
click at [232, 226] on blockquote "." at bounding box center [366, 238] width 508 height 25
drag, startPoint x: 535, startPoint y: 193, endPoint x: 639, endPoint y: 152, distance: 111.3
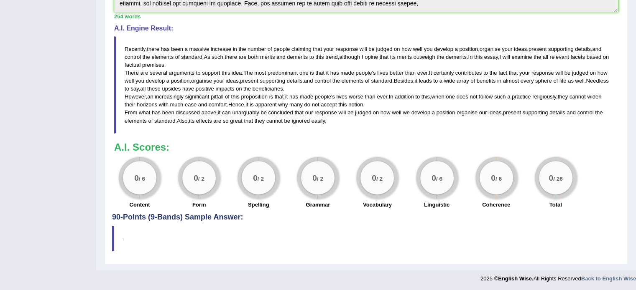
drag, startPoint x: 633, startPoint y: 187, endPoint x: 637, endPoint y: 175, distance: 12.8
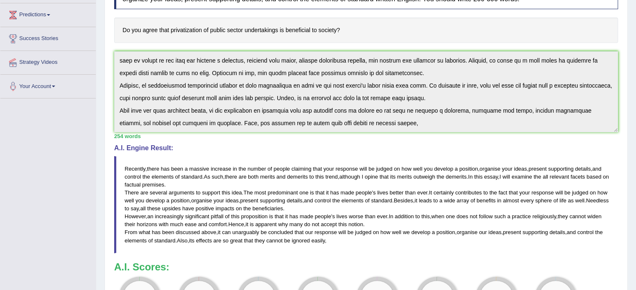
scroll to position [0, 0]
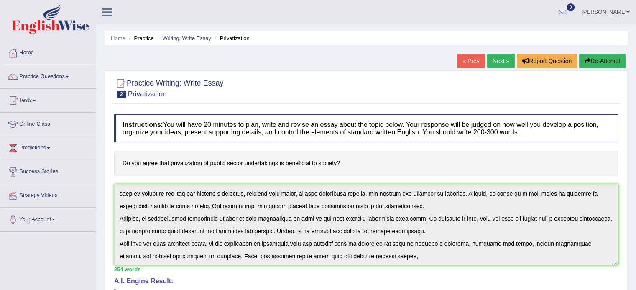
click at [457, 59] on link "« Prev" at bounding box center [471, 61] width 28 height 14
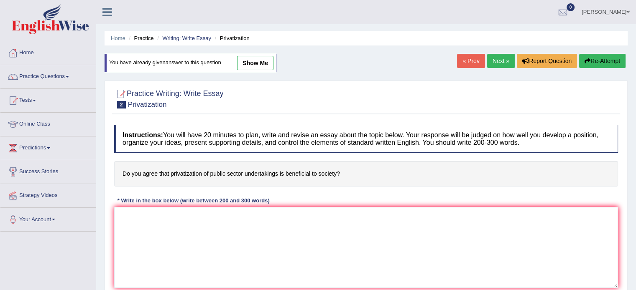
click at [251, 63] on link "show me" at bounding box center [255, 63] width 36 height 14
type textarea "Recently, there has been a massive increase in the number of people claiming th…"
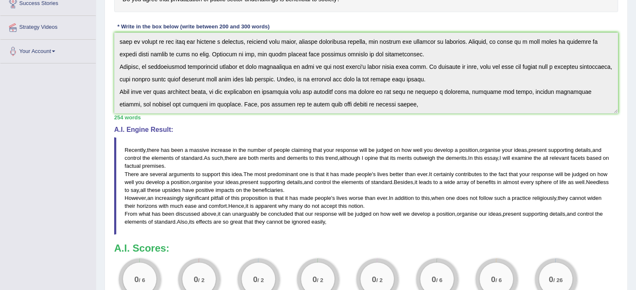
scroll to position [270, 0]
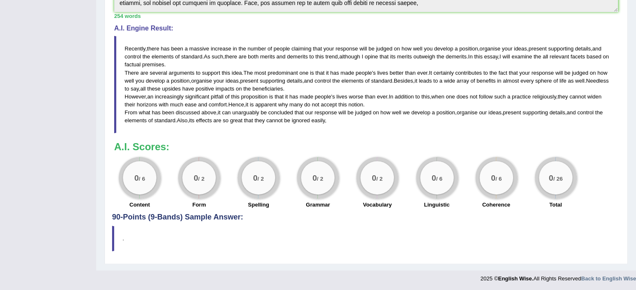
click at [239, 227] on blockquote "." at bounding box center [366, 238] width 508 height 25
click at [169, 226] on blockquote "." at bounding box center [366, 238] width 508 height 25
click at [209, 216] on h4 "90-Points (9-Bands) Sample Answer:" at bounding box center [366, 31] width 508 height 379
click at [135, 192] on div "0 / 6" at bounding box center [139, 177] width 33 height 33
drag, startPoint x: 121, startPoint y: 45, endPoint x: 247, endPoint y: 109, distance: 141.1
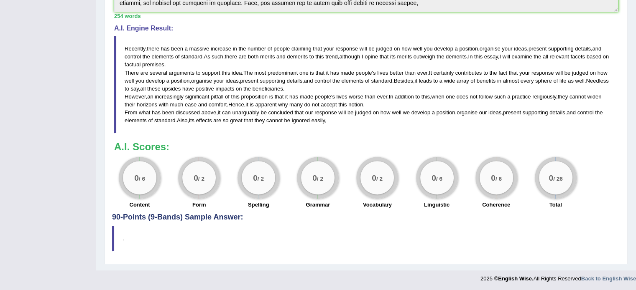
click at [247, 109] on blockquote "Recently , there has been a massive increase in the number of people claiming t…" at bounding box center [366, 84] width 504 height 97
drag, startPoint x: 328, startPoint y: 119, endPoint x: 122, endPoint y: 45, distance: 219.4
click at [122, 45] on blockquote "Recently , there has been a massive increase in the number of people claiming t…" at bounding box center [366, 84] width 504 height 97
click at [155, 184] on div "0 / 6" at bounding box center [140, 178] width 42 height 42
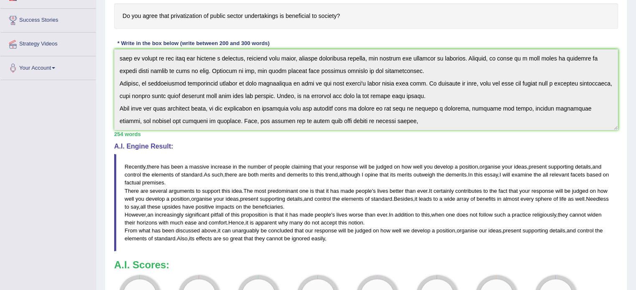
scroll to position [0, 0]
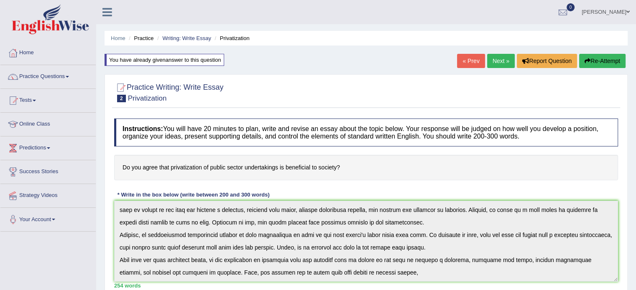
click at [211, 64] on div "You have already given answer to this question" at bounding box center [164, 60] width 120 height 12
click at [207, 64] on div "You have already given answer to this question" at bounding box center [164, 60] width 120 height 12
click at [190, 91] on h2 "Practice Writing: Write Essay 2 Privatization" at bounding box center [168, 91] width 109 height 21
click at [464, 60] on link "« Prev" at bounding box center [471, 61] width 28 height 14
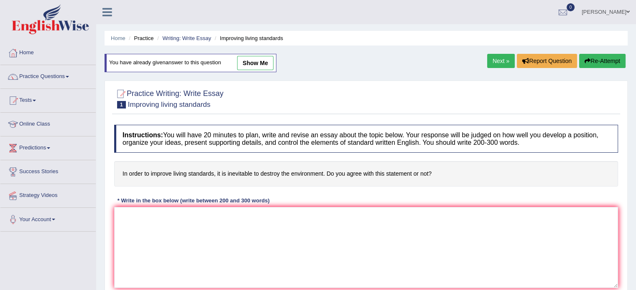
click at [257, 66] on link "show me" at bounding box center [255, 63] width 36 height 14
type textarea "Recently there has been a massive increase in the number of people claiming tha…"
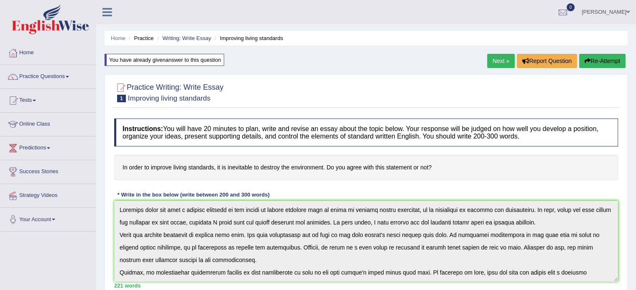
click at [498, 59] on link "Next »" at bounding box center [501, 61] width 28 height 14
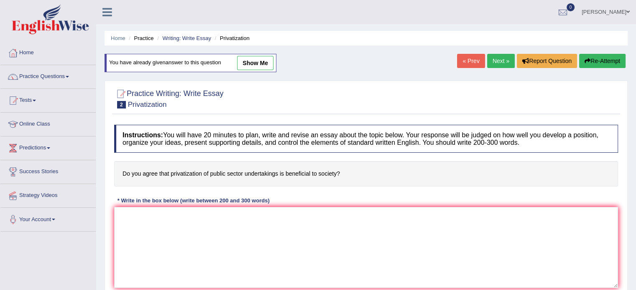
click at [262, 62] on link "show me" at bounding box center [255, 63] width 36 height 14
type textarea "Recently, there has been a massive increase in the number of people claiming th…"
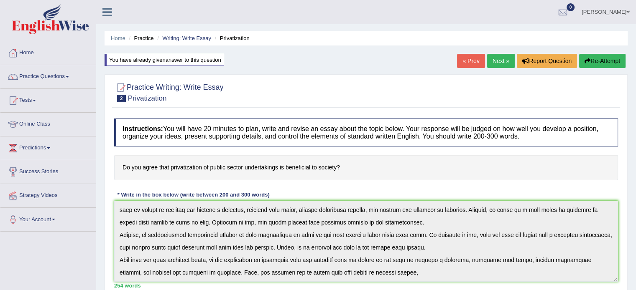
click at [40, 50] on link "Home" at bounding box center [47, 51] width 95 height 21
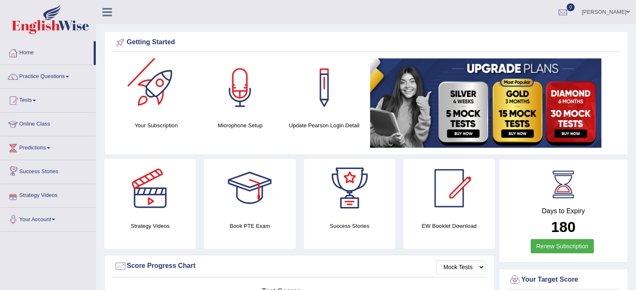
click at [154, 117] on div at bounding box center [156, 88] width 59 height 59
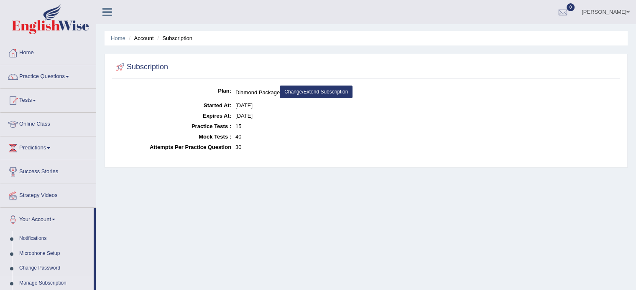
drag, startPoint x: 281, startPoint y: 103, endPoint x: 176, endPoint y: 109, distance: 104.6
click at [176, 109] on dl "Plan: Diamond Package Change/Extend Subscription Started At: [DATE] Expires At:…" at bounding box center [366, 119] width 504 height 67
click at [176, 109] on dt "Started At:" at bounding box center [172, 105] width 117 height 10
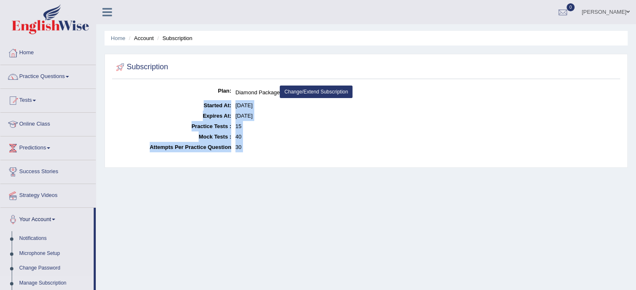
drag, startPoint x: 176, startPoint y: 109, endPoint x: 275, endPoint y: 160, distance: 111.4
click at [275, 160] on div "Plan: Diamond Package Change/Extend Subscription Started At: [DATE] Expires At:…" at bounding box center [366, 125] width 508 height 78
click at [327, 90] on link "Change/Extend Subscription" at bounding box center [316, 92] width 73 height 13
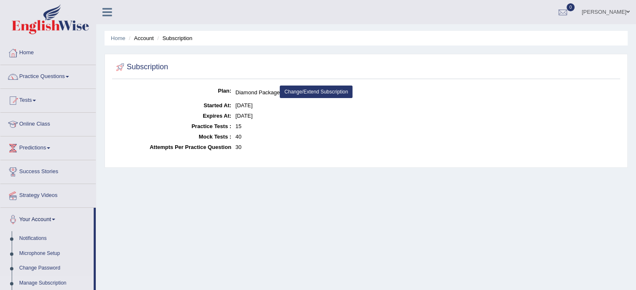
click at [263, 107] on dd "Aug 29, 2025" at bounding box center [426, 105] width 382 height 10
click at [26, 84] on link "Practice Questions" at bounding box center [47, 75] width 95 height 21
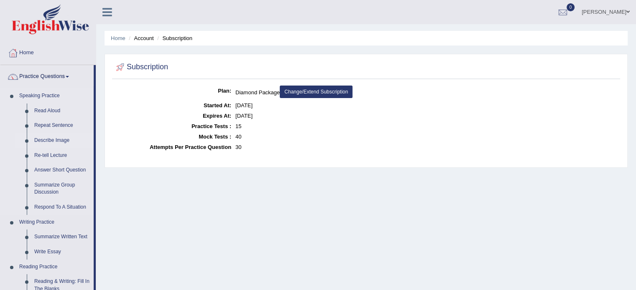
click at [42, 142] on link "Describe Image" at bounding box center [62, 140] width 63 height 15
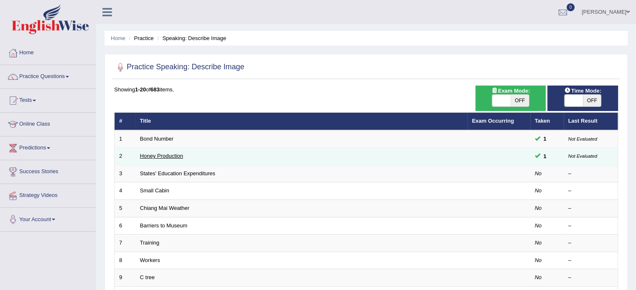
click at [177, 158] on link "Honey Production" at bounding box center [161, 156] width 43 height 6
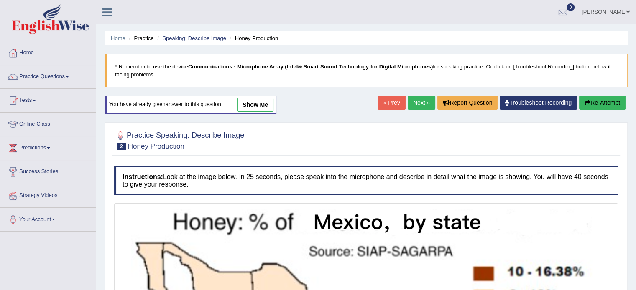
click at [254, 110] on link "show me" at bounding box center [255, 105] width 36 height 14
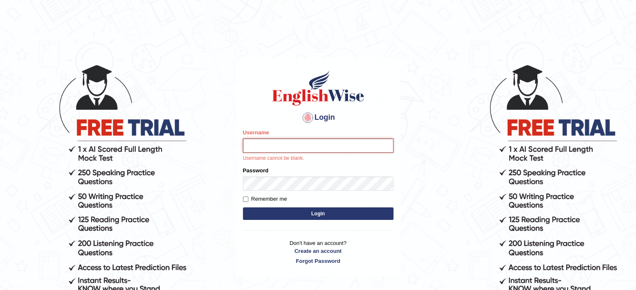
type input "hchadara"
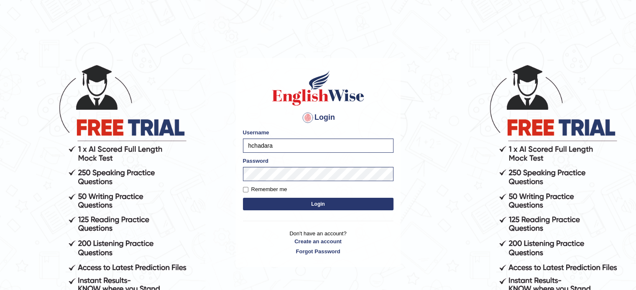
click at [288, 203] on button "Login" at bounding box center [318, 204] width 150 height 13
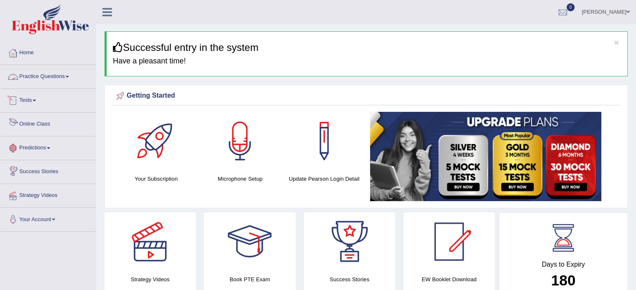
click at [55, 123] on link "Online Class" at bounding box center [47, 123] width 95 height 21
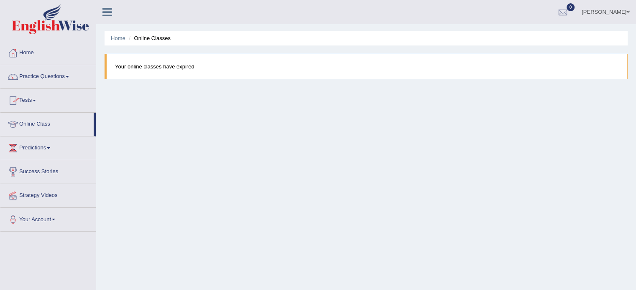
click at [70, 81] on link "Practice Questions" at bounding box center [47, 75] width 95 height 21
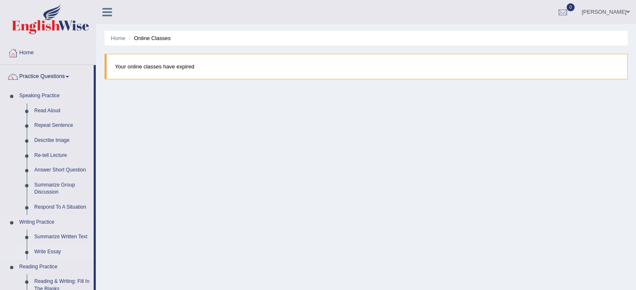
click at [53, 250] on link "Write Essay" at bounding box center [62, 252] width 63 height 15
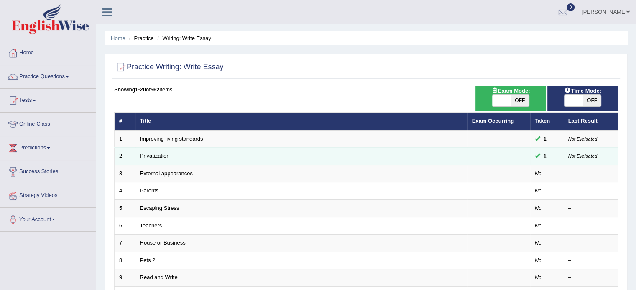
click at [577, 154] on small "Not Evaluated" at bounding box center [582, 156] width 29 height 5
click at [577, 157] on small "Not Evaluated" at bounding box center [582, 156] width 29 height 5
click at [560, 159] on td "1" at bounding box center [546, 157] width 33 height 18
click at [155, 153] on link "Privatization" at bounding box center [155, 156] width 30 height 6
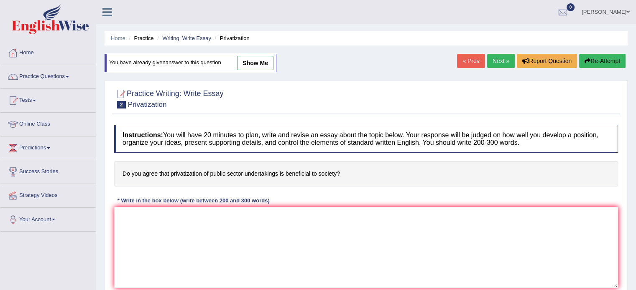
click at [258, 61] on link "show me" at bounding box center [255, 63] width 36 height 14
type textarea "Recently, there has been a massive increase in the number of people claiming th…"
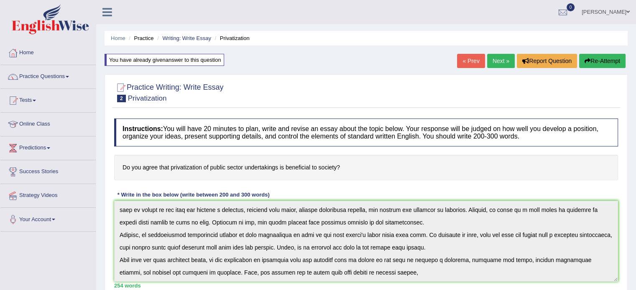
click at [458, 60] on link "« Prev" at bounding box center [471, 61] width 28 height 14
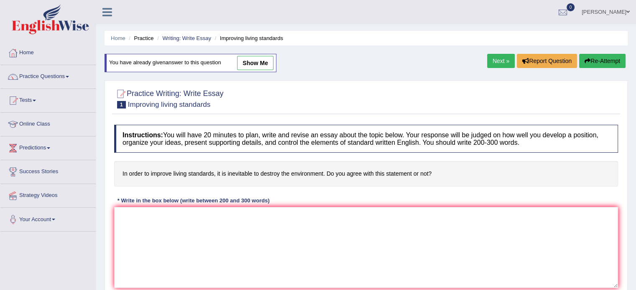
click at [248, 61] on link "show me" at bounding box center [255, 63] width 36 height 14
type textarea "Recently there has been a massive increase in the number of people claiming tha…"
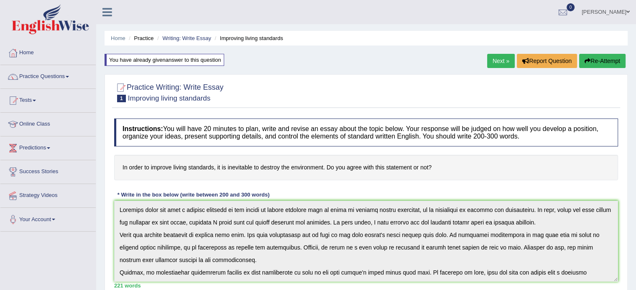
scroll to position [38, 0]
